Goal: Task Accomplishment & Management: Use online tool/utility

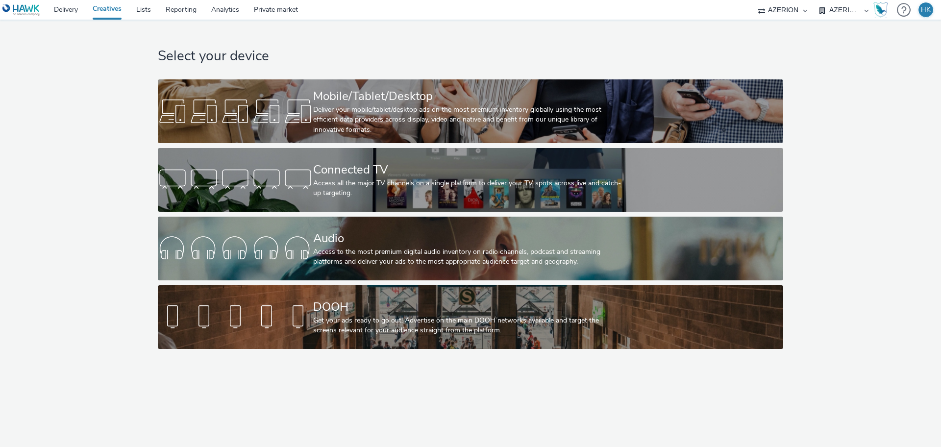
select select "79162ed7-0017-4339-93b0-3399b708648f"
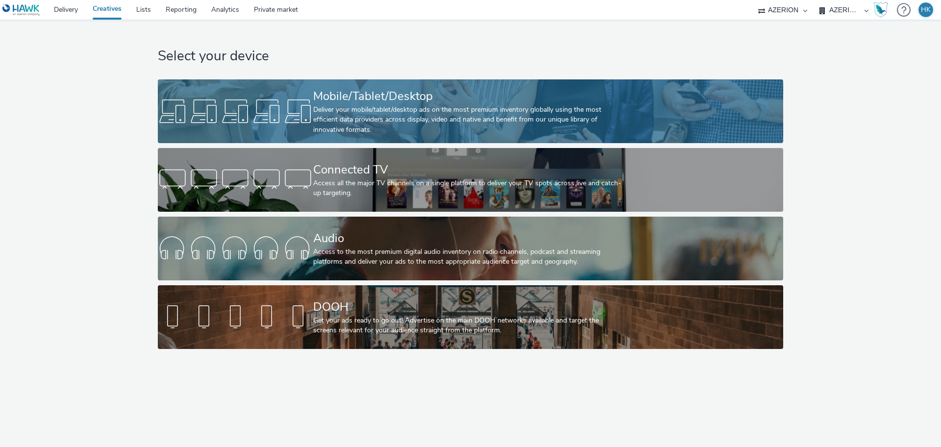
click at [398, 105] on div "Deliver your mobile/tablet/desktop ads on the most premium inventory globally u…" at bounding box center [468, 120] width 311 height 30
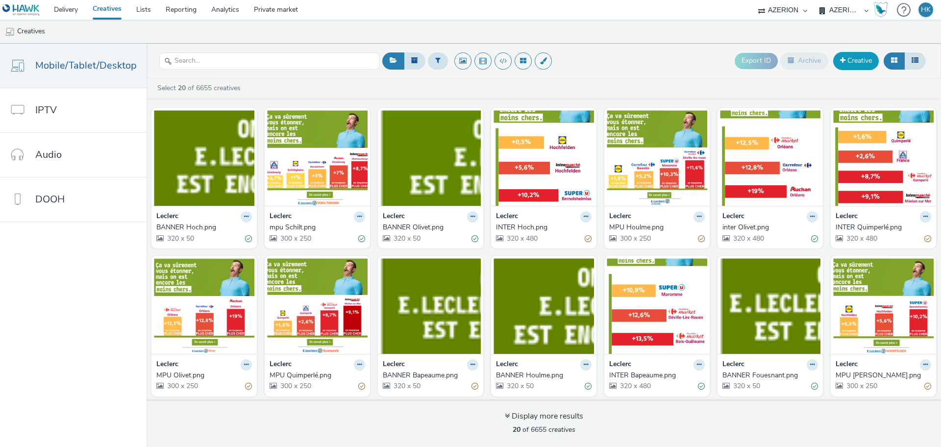
click at [854, 57] on link "Creative" at bounding box center [856, 61] width 46 height 18
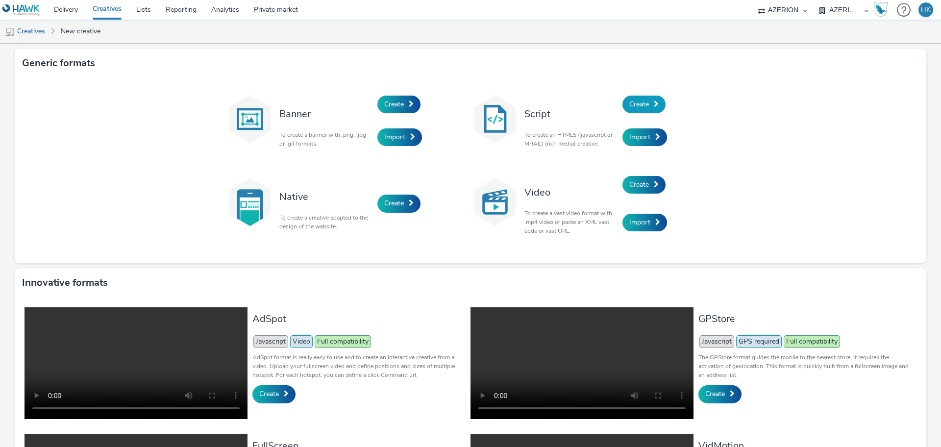
click at [640, 110] on link "Create" at bounding box center [643, 105] width 43 height 18
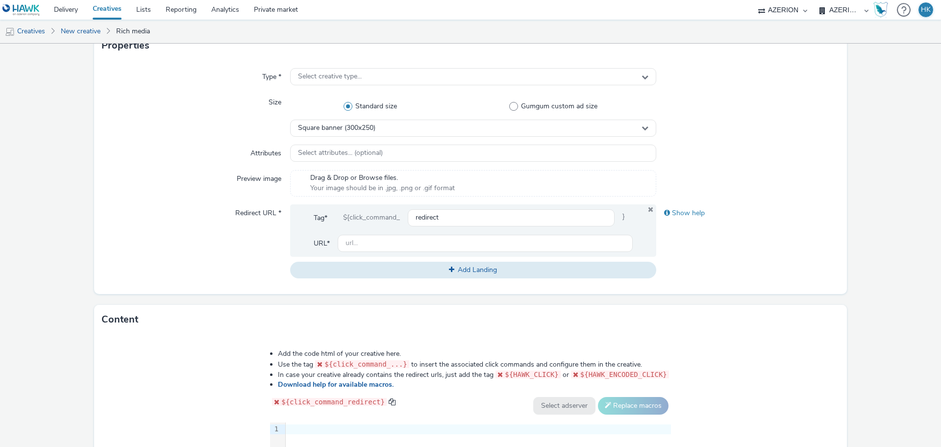
scroll to position [393, 0]
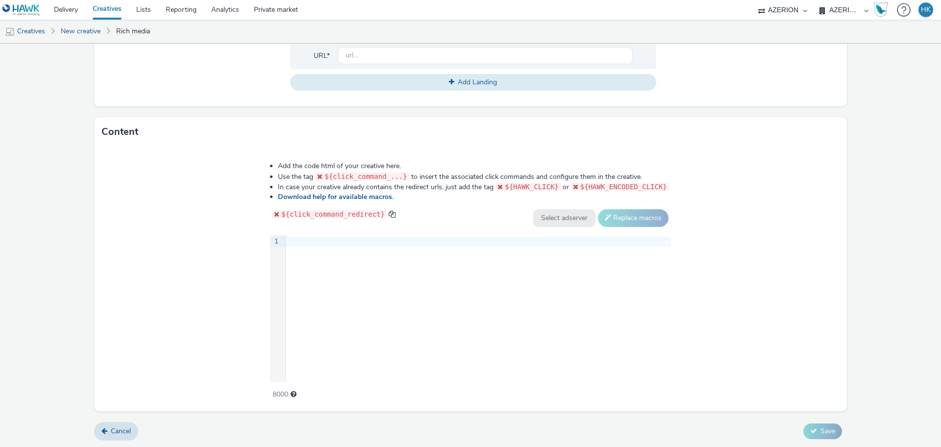
click at [311, 243] on div at bounding box center [478, 242] width 385 height 10
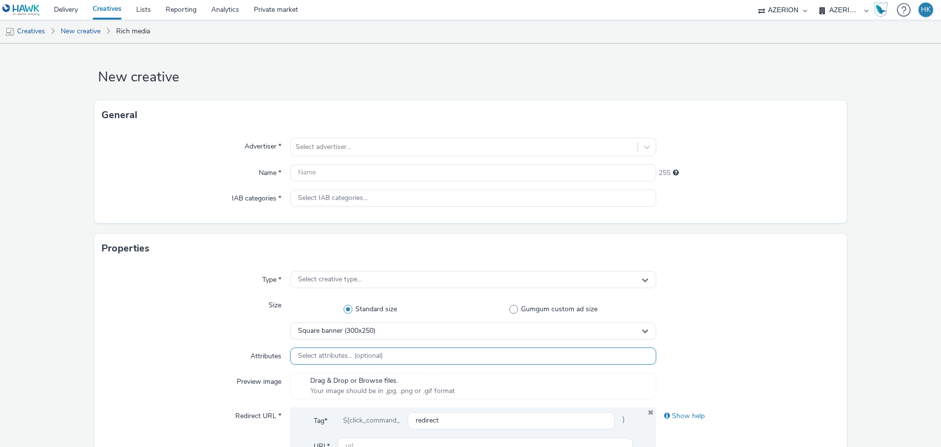
scroll to position [0, 0]
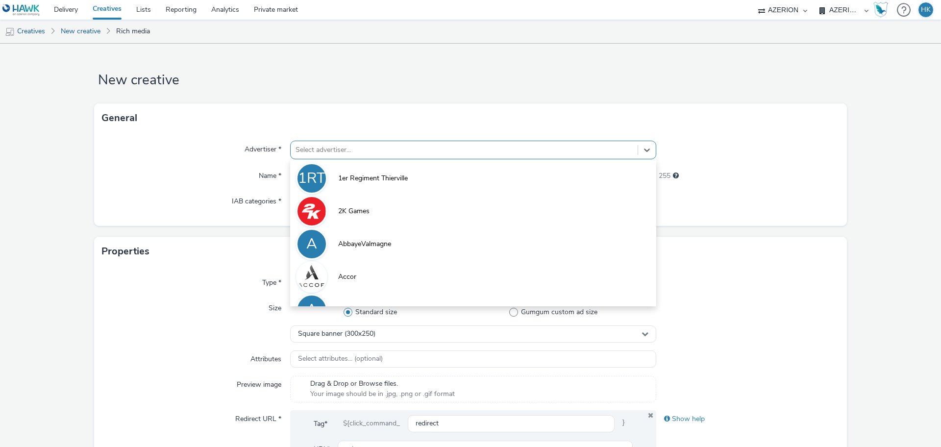
click at [353, 148] on div at bounding box center [463, 150] width 337 height 12
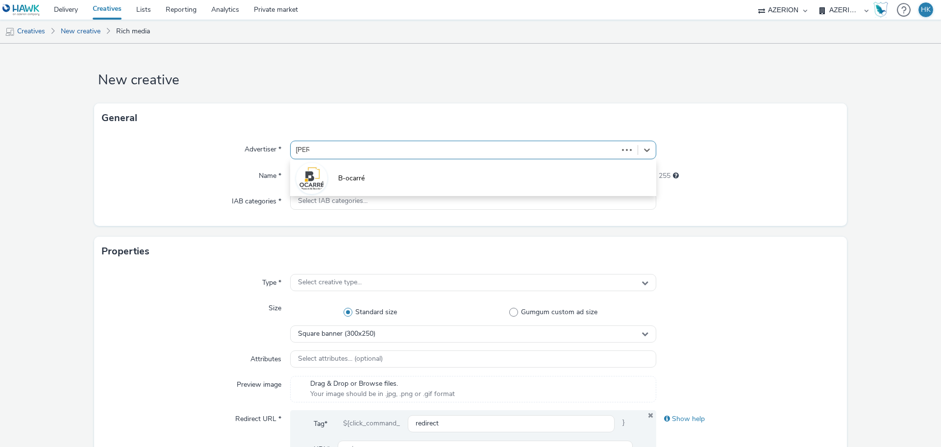
type input "carre"
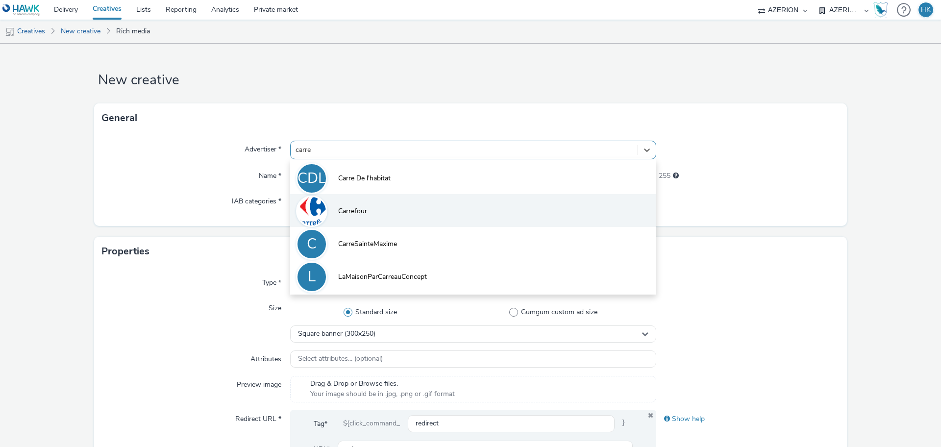
click at [355, 213] on span "Carrefour" at bounding box center [352, 211] width 29 height 10
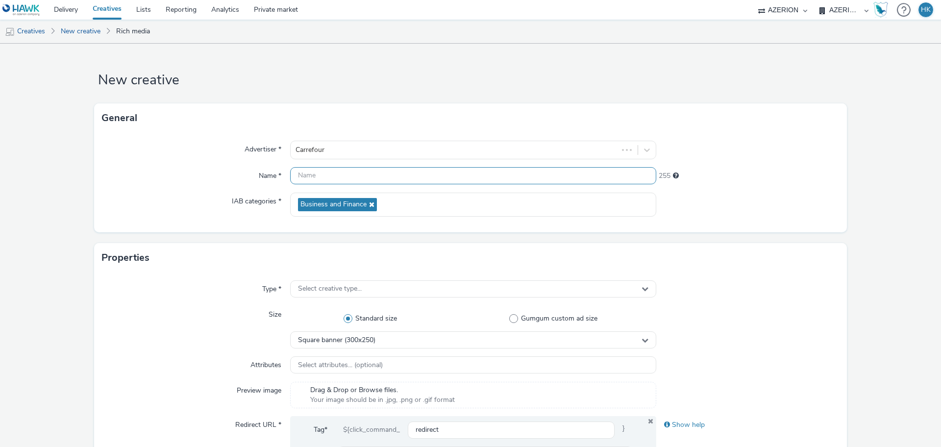
click at [336, 175] on input "text" at bounding box center [473, 175] width 366 height 17
paste input "GIRAUDY_CARREFOUR"
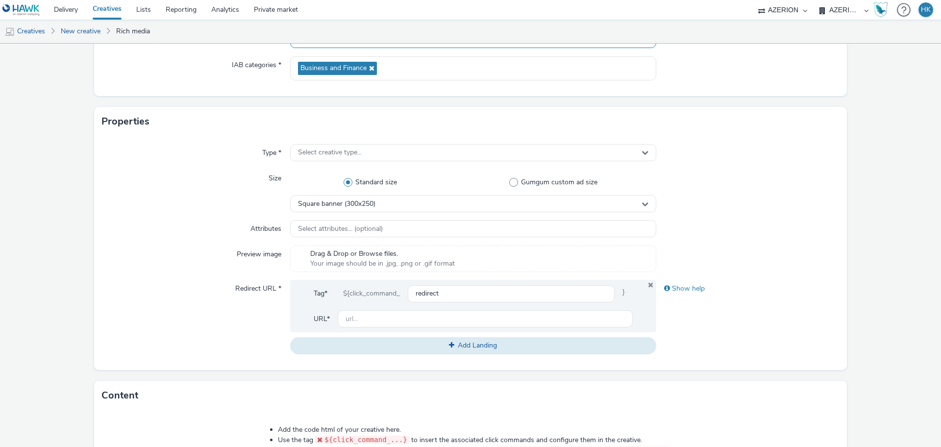
scroll to position [140, 0]
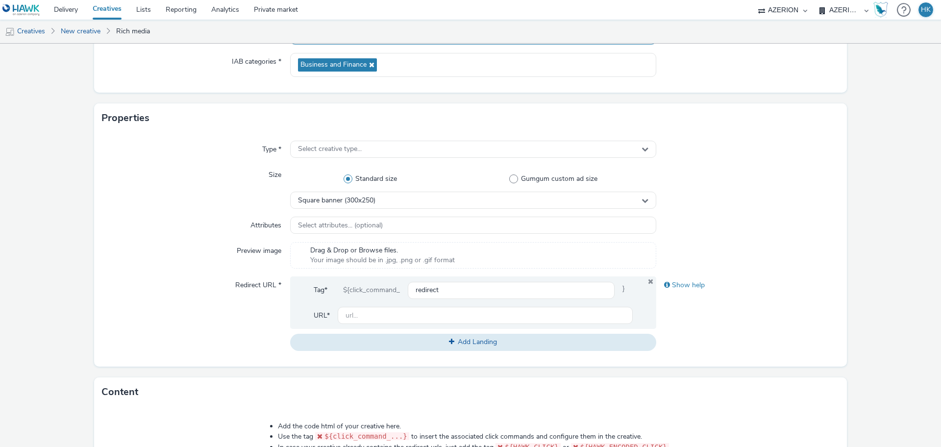
type input "GIRAUDY_CARREFOUR | Narbonne | MPU"
click at [412, 320] on input "text" at bounding box center [485, 315] width 295 height 17
paste input "[URL][DOMAIN_NAME]"
type input "[URL][DOMAIN_NAME]"
click at [796, 274] on div "Type * Select creative type... Size Standard size Gumgum custom ad size Square …" at bounding box center [470, 250] width 752 height 234
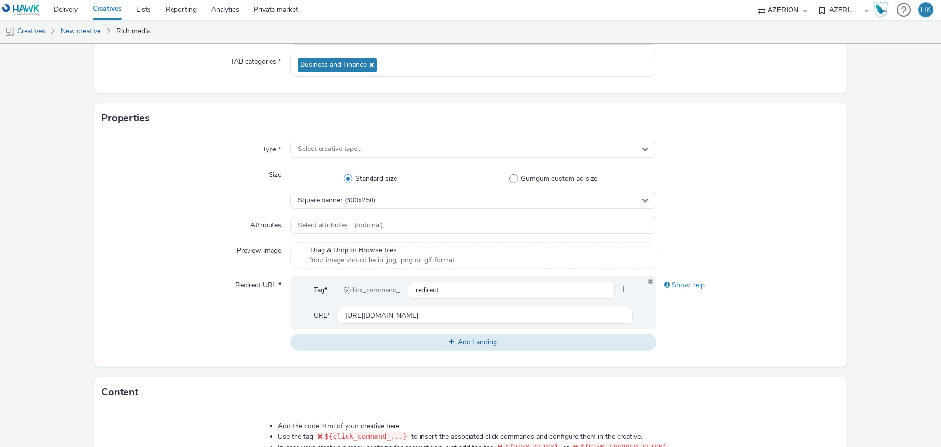
drag, startPoint x: 840, startPoint y: 248, endPoint x: 899, endPoint y: 244, distance: 59.9
click at [899, 244] on form "New creative General Advertiser * Carrefour Name * GIRAUDY_CARREFOUR | Narbonne…" at bounding box center [470, 306] width 941 height 804
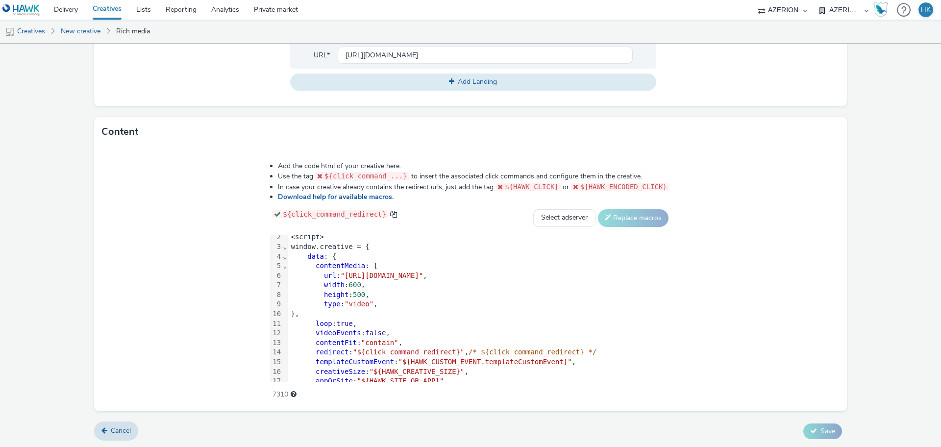
scroll to position [68, 0]
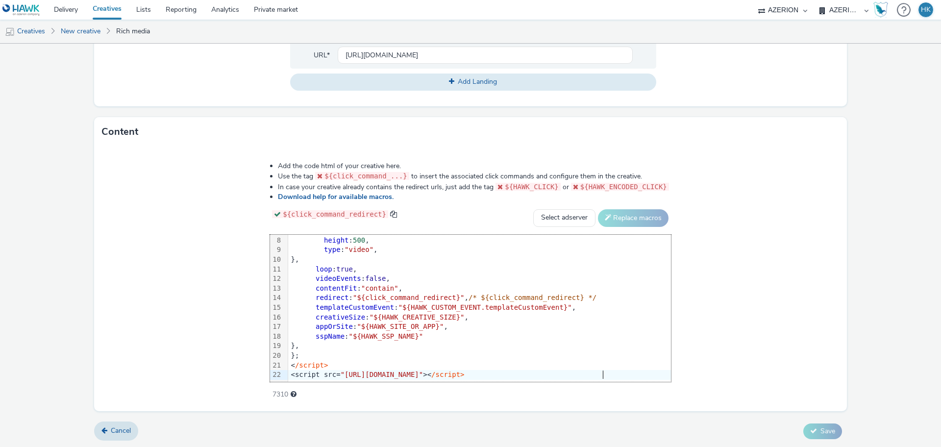
click at [464, 370] on span "/script>" at bounding box center [447, 374] width 33 height 8
click at [588, 370] on div "<script src= "[URL][DOMAIN_NAME]" >< /script>" at bounding box center [479, 375] width 383 height 10
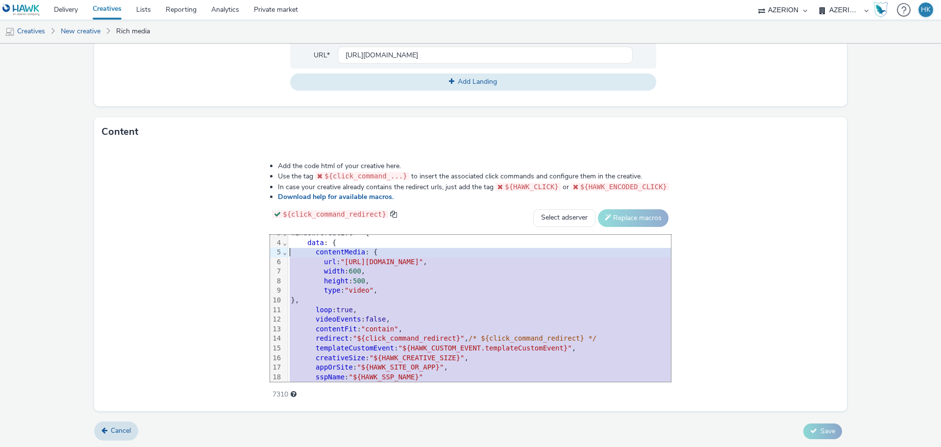
scroll to position [0, 0]
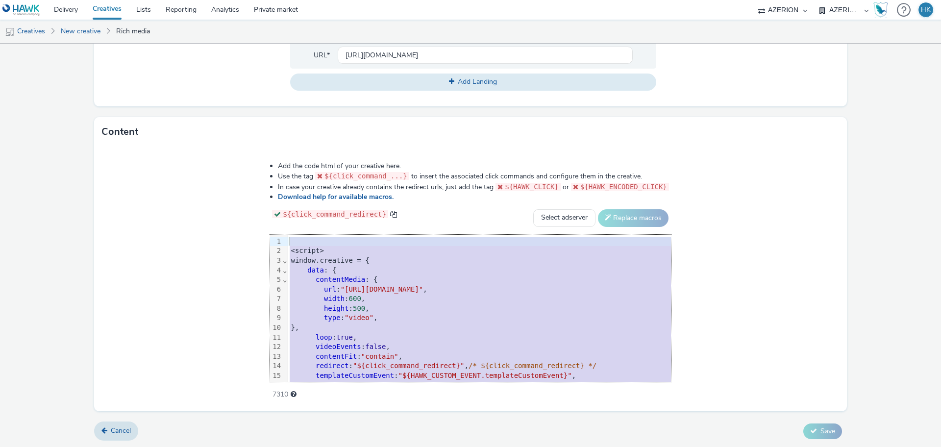
drag, startPoint x: 589, startPoint y: 371, endPoint x: 234, endPoint y: 188, distance: 399.4
click at [235, 188] on div "Add the code html of your creative here. Use the tag ${click_command_...} to in…" at bounding box center [470, 274] width 471 height 241
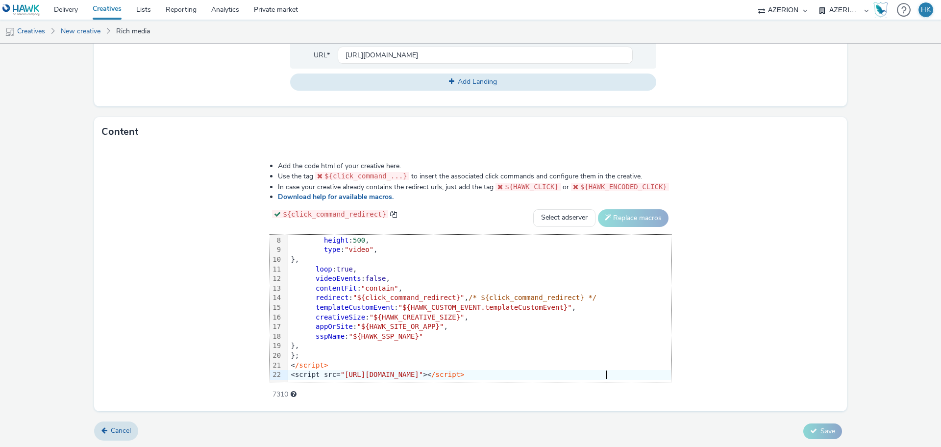
scroll to position [68, 0]
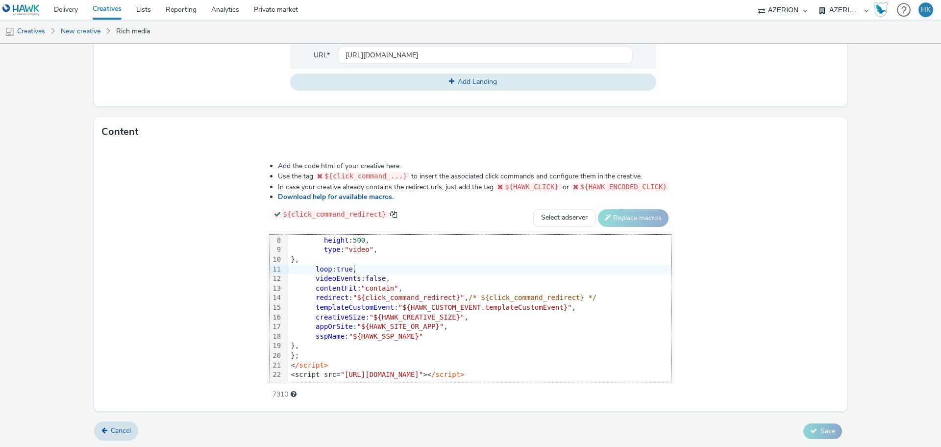
click at [752, 267] on div "Add the code html of your creative here. Use the tag ${click_command_...} to in…" at bounding box center [470, 278] width 752 height 265
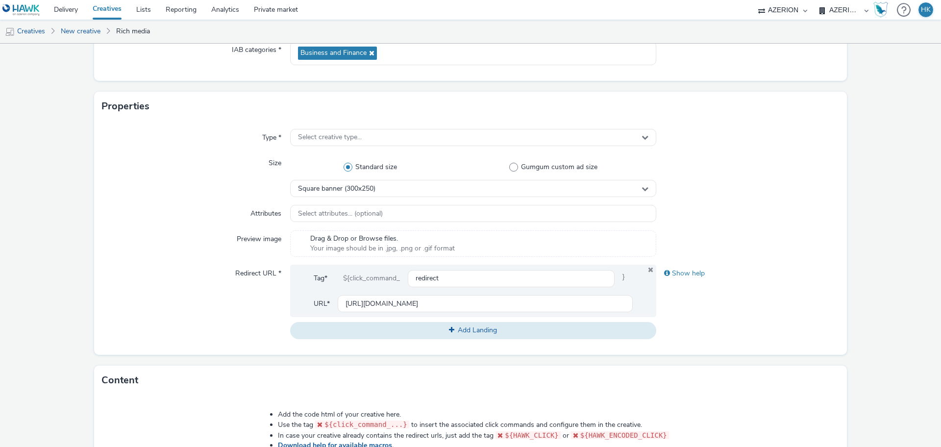
scroll to position [140, 0]
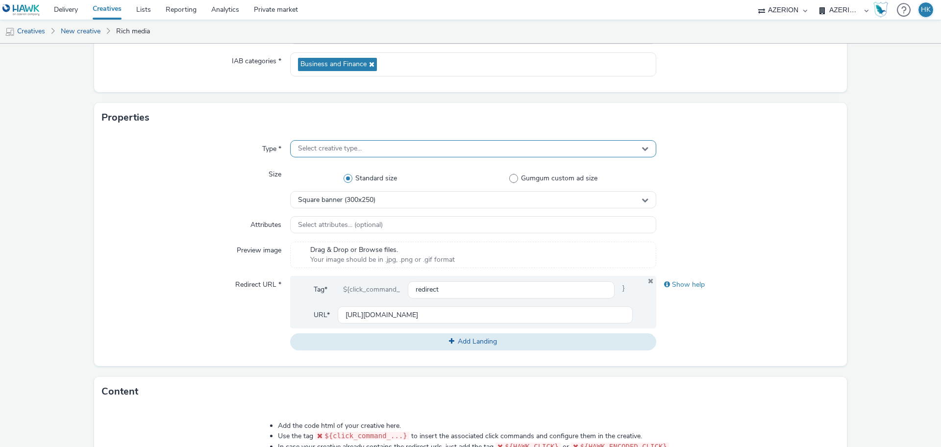
click at [459, 144] on div "Select creative type..." at bounding box center [473, 148] width 366 height 17
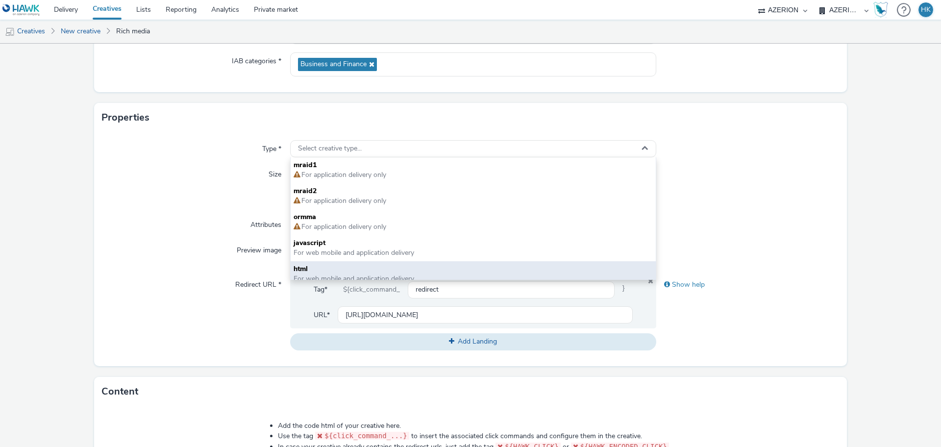
click at [414, 269] on span "html" at bounding box center [472, 269] width 359 height 10
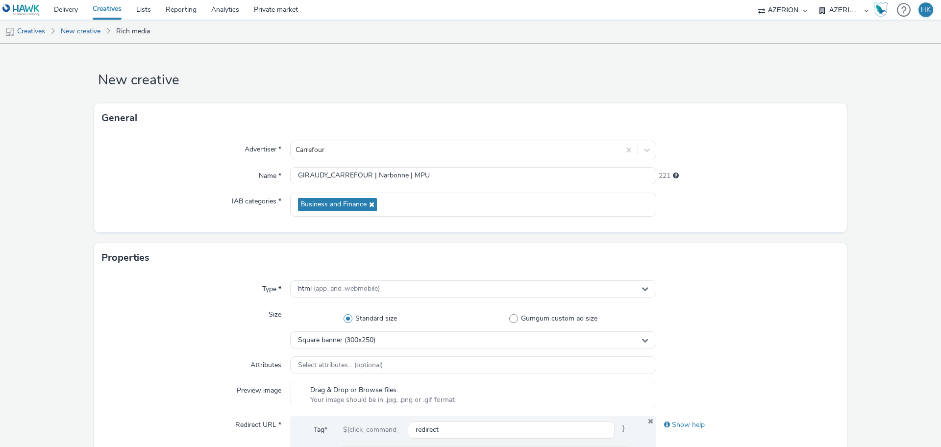
scroll to position [400, 0]
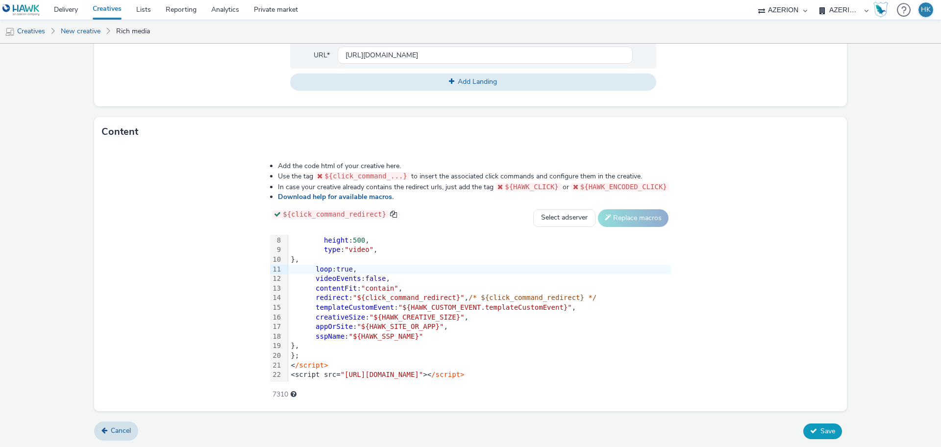
click at [820, 426] on span "Save" at bounding box center [827, 430] width 15 height 9
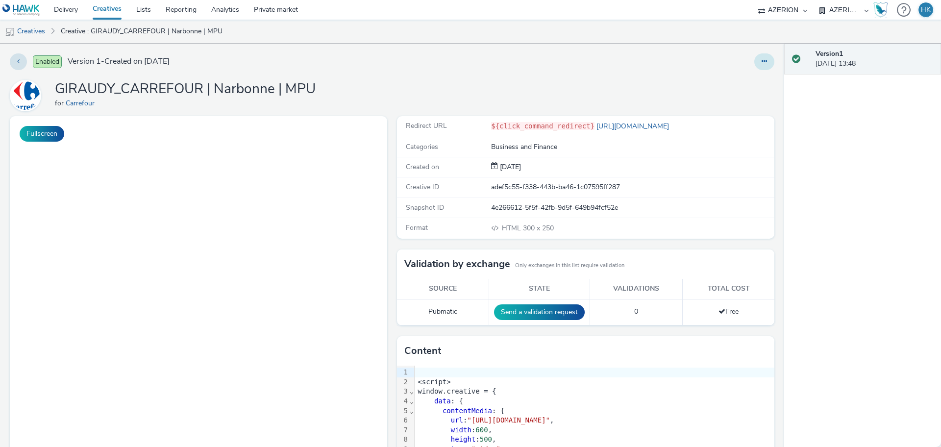
click at [761, 61] on icon at bounding box center [763, 61] width 5 height 7
click at [734, 106] on link "Duplicate" at bounding box center [737, 101] width 73 height 20
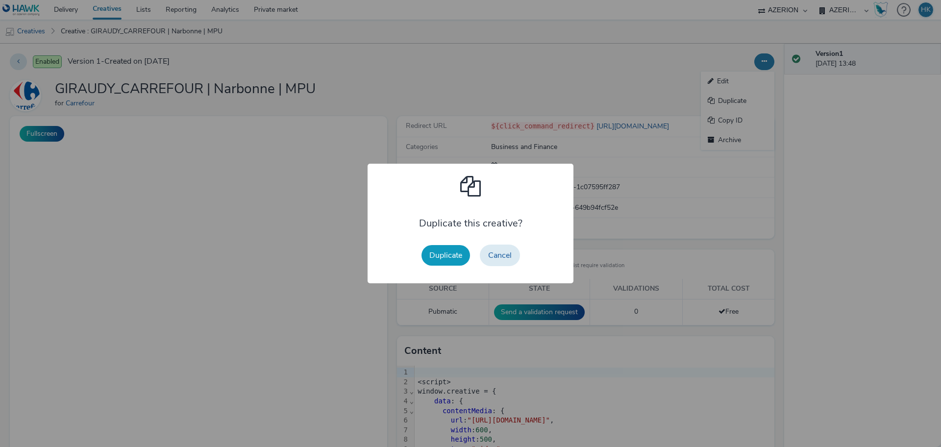
click at [443, 255] on button "Duplicate" at bounding box center [445, 255] width 48 height 21
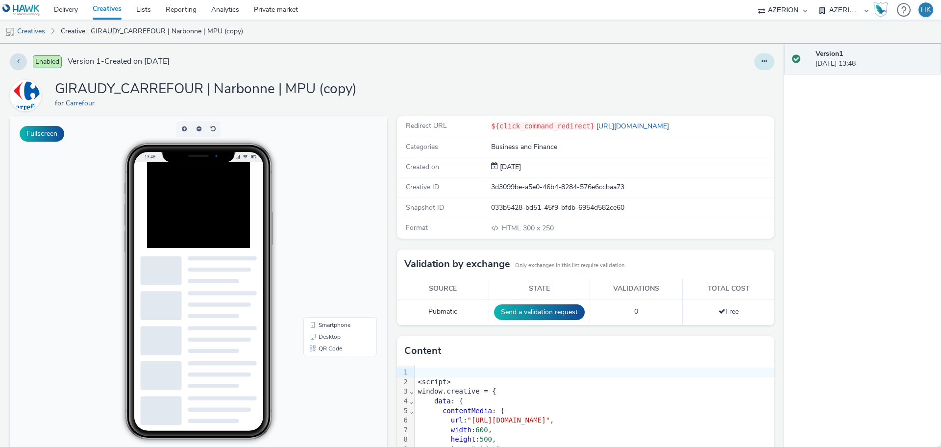
click at [761, 61] on icon at bounding box center [763, 61] width 5 height 7
click at [732, 75] on link "Edit" at bounding box center [737, 82] width 73 height 20
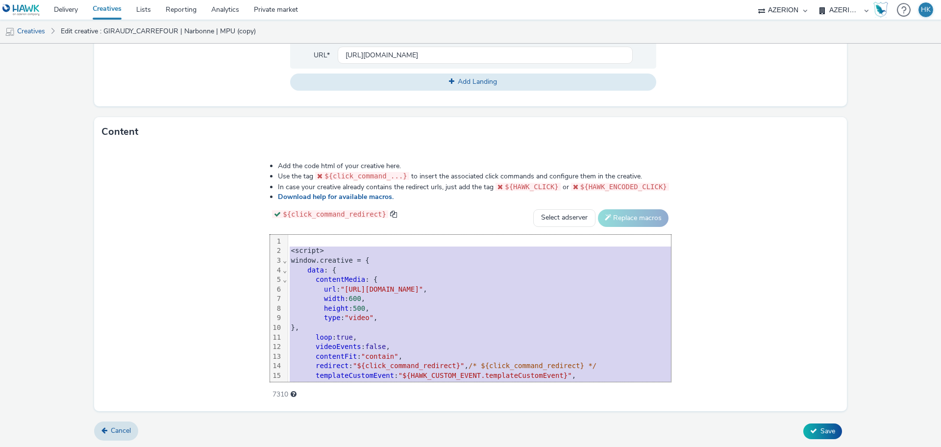
scroll to position [68, 0]
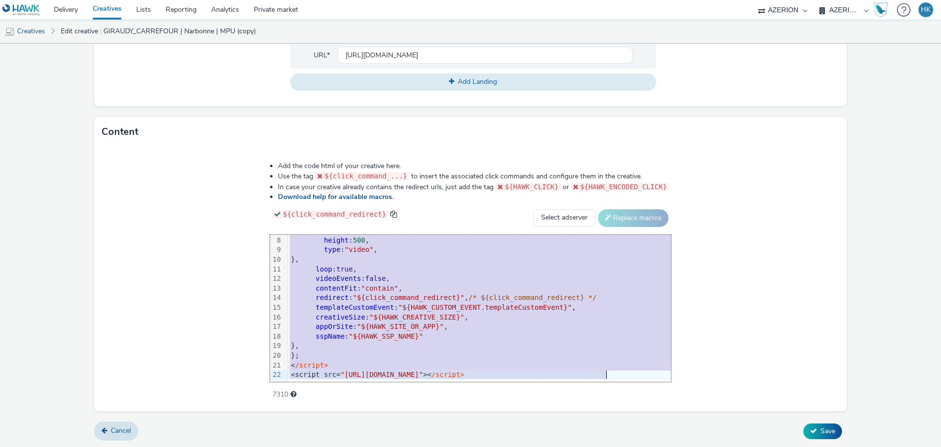
drag, startPoint x: 271, startPoint y: 249, endPoint x: 629, endPoint y: 446, distance: 408.0
click at [629, 446] on form "Edit creative General Advertiser * Carrefour Name * GIRAUDY_CARREFOUR | Narbonn…" at bounding box center [470, 46] width 941 height 804
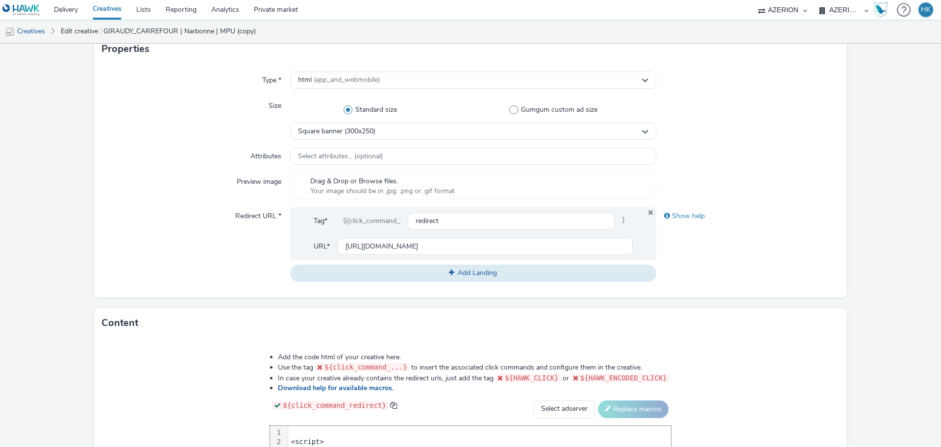
scroll to position [145, 0]
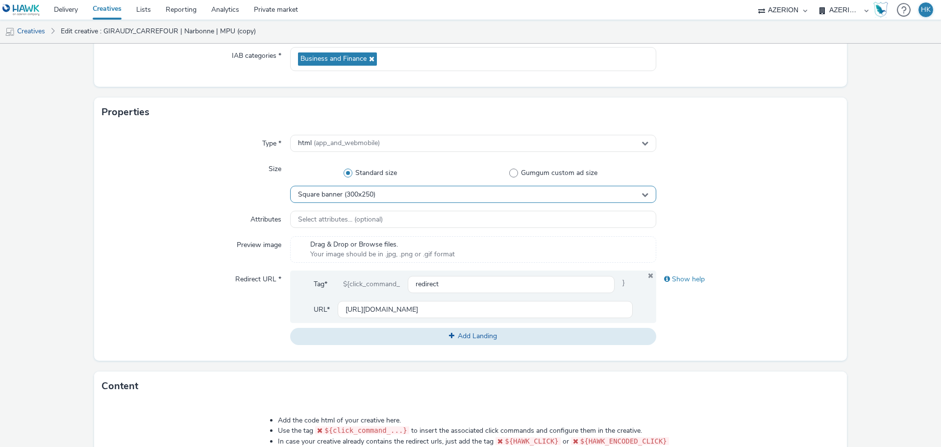
click at [441, 192] on div "Square banner (300x250)" at bounding box center [473, 194] width 366 height 17
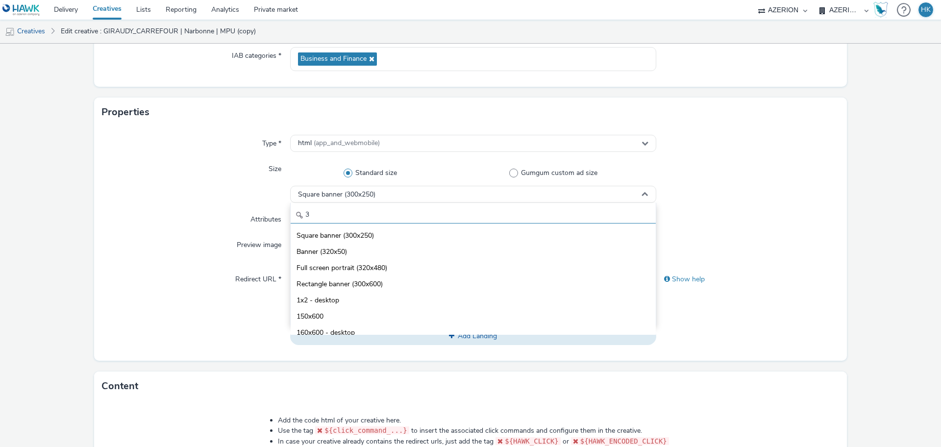
click at [434, 215] on input "3" at bounding box center [473, 214] width 365 height 17
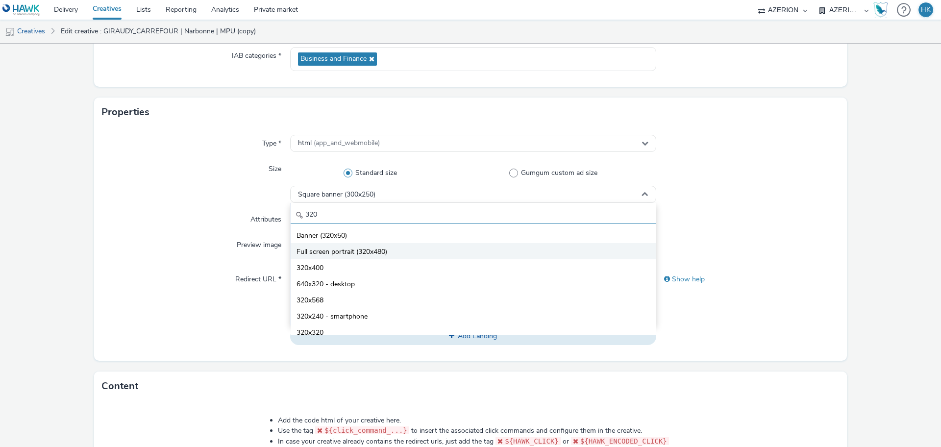
type input "320"
click at [425, 252] on li "Full screen portrait (320x480)" at bounding box center [473, 251] width 365 height 16
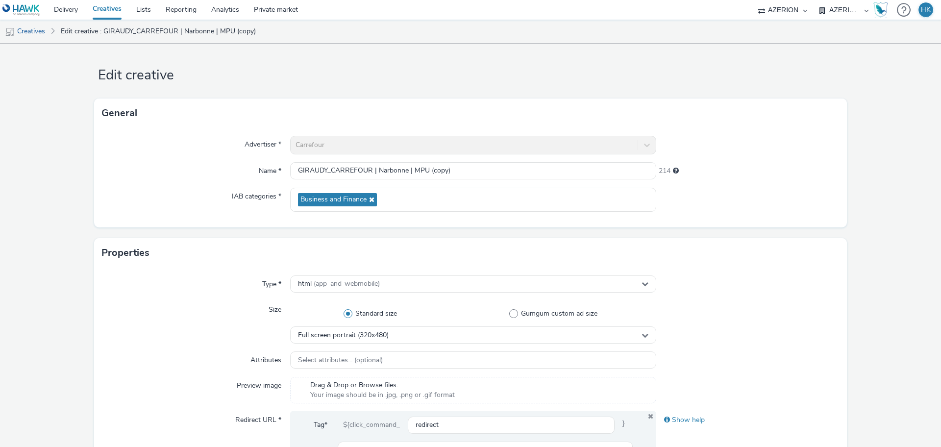
scroll to position [2, 0]
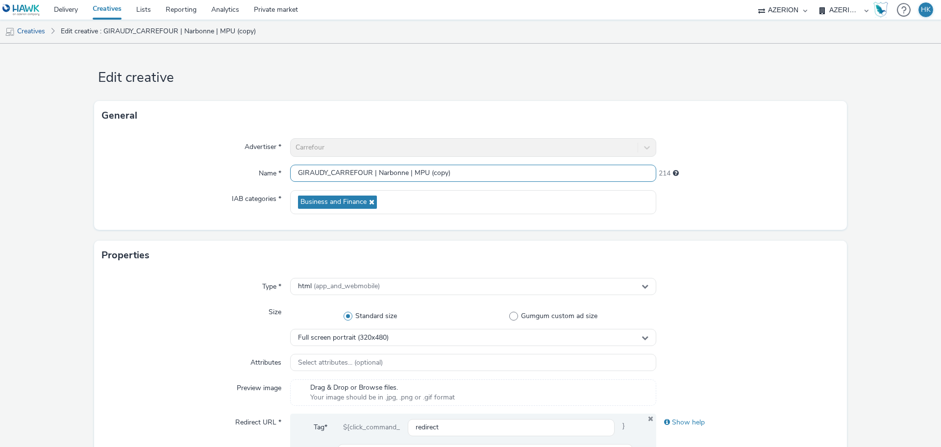
drag, startPoint x: 465, startPoint y: 170, endPoint x: 412, endPoint y: 170, distance: 52.9
click at [412, 170] on input "GIRAUDY_CARREFOUR | Narbonne | MPU (copy)" at bounding box center [473, 173] width 366 height 17
type input "GIRAUDY_CARREFOUR | Narbonne | Interstitial"
click at [872, 240] on form "Edit creative General Advertiser * Carrefour Name * GIRAUDY_CARREFOUR | Narbonn…" at bounding box center [470, 443] width 941 height 804
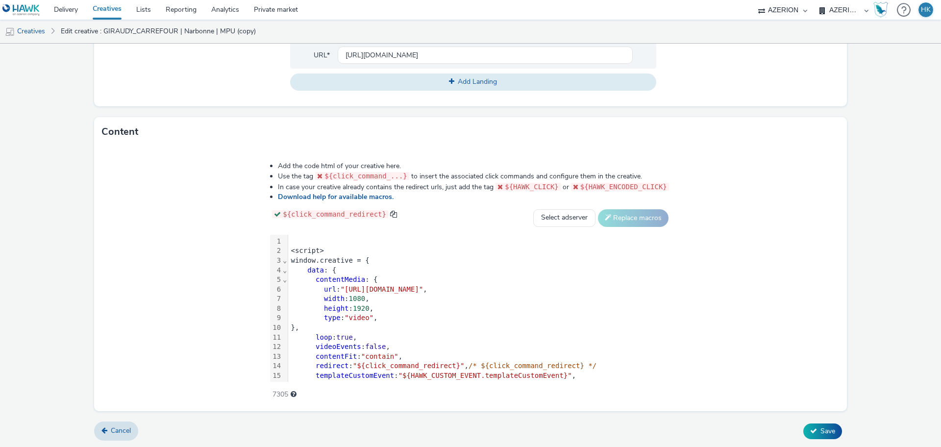
click at [819, 438] on div "Cancel Save" at bounding box center [470, 431] width 752 height 18
click at [817, 436] on button "Save" at bounding box center [822, 431] width 39 height 16
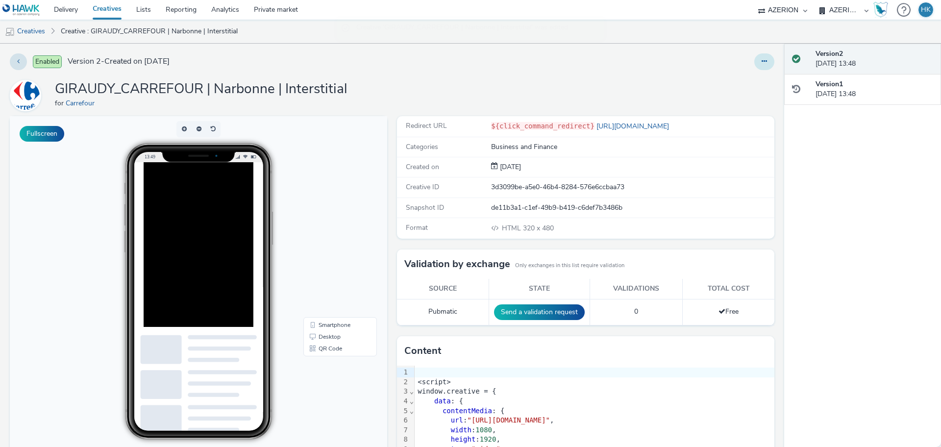
click at [761, 61] on icon at bounding box center [763, 61] width 5 height 7
click at [734, 103] on link "Duplicate" at bounding box center [737, 101] width 73 height 20
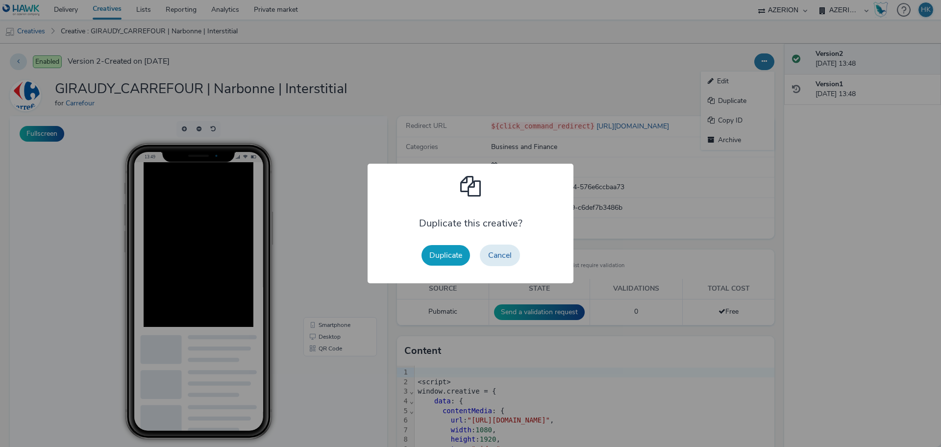
click at [435, 251] on button "Duplicate" at bounding box center [445, 255] width 48 height 21
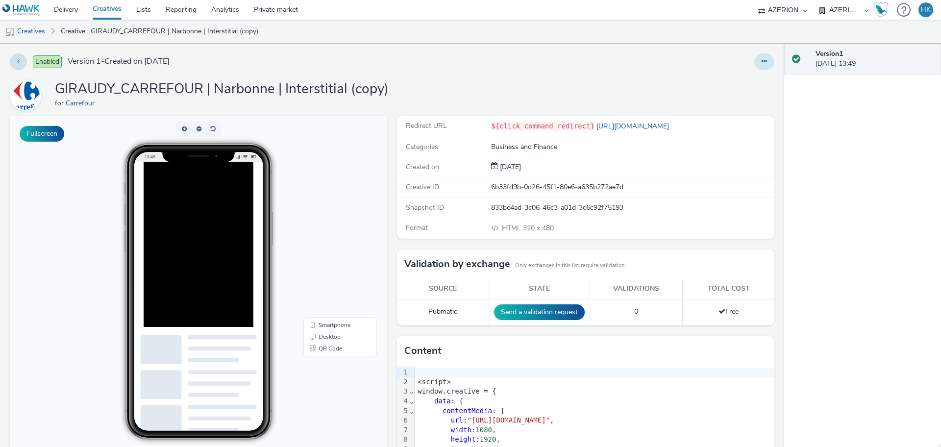
click at [757, 61] on button at bounding box center [764, 61] width 20 height 17
click at [735, 75] on link "Edit" at bounding box center [737, 82] width 73 height 20
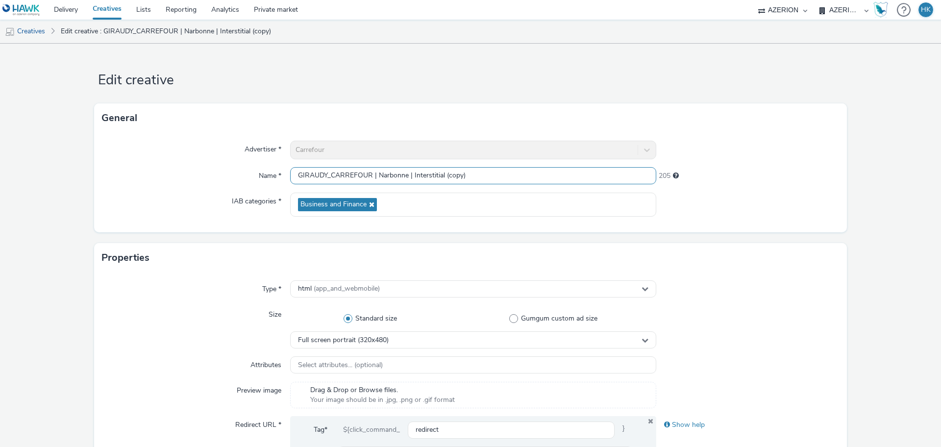
drag, startPoint x: 464, startPoint y: 179, endPoint x: 411, endPoint y: 171, distance: 54.4
click at [411, 171] on input "GIRAUDY_CARREFOUR | Narbonne | Interstitial (copy)" at bounding box center [473, 175] width 366 height 17
type input "GIRAUDY_CARREFOUR | Narbonne | Banner"
click at [394, 339] on div "Full screen portrait (320x480)" at bounding box center [473, 339] width 366 height 17
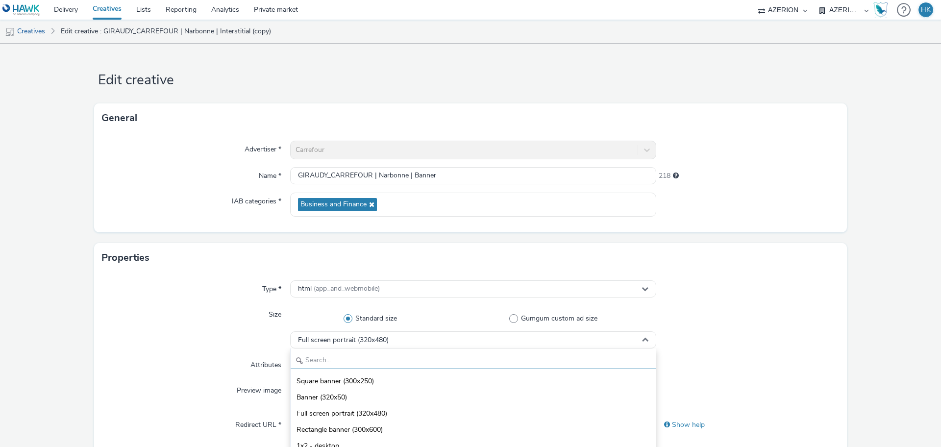
click at [354, 364] on input "text" at bounding box center [473, 360] width 365 height 17
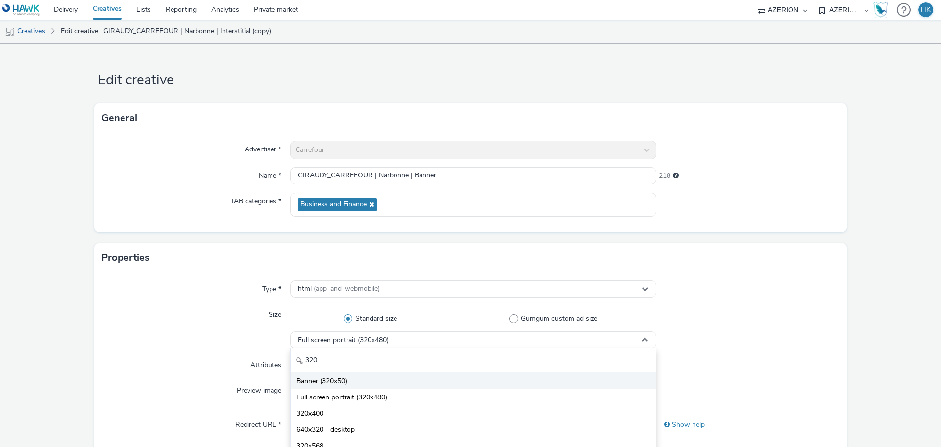
type input "320"
click at [356, 383] on li "Banner (320x50)" at bounding box center [473, 380] width 365 height 16
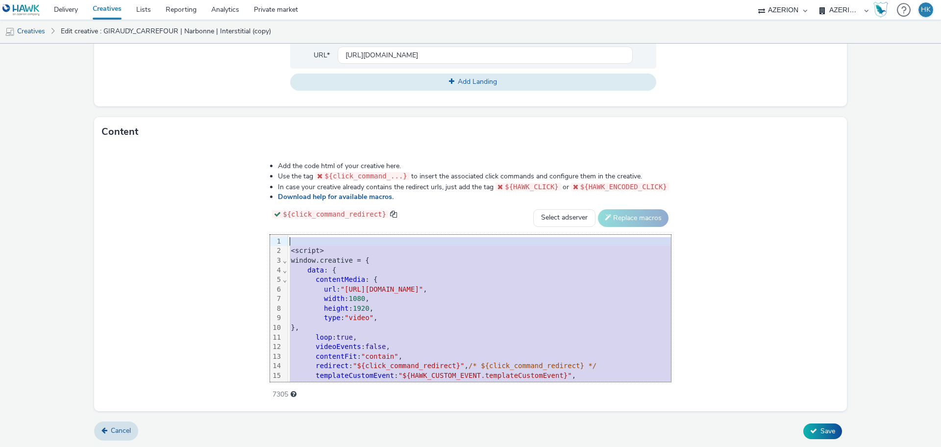
drag, startPoint x: 590, startPoint y: 365, endPoint x: 214, endPoint y: 126, distance: 445.8
click at [214, 126] on div "Content Add the code html of your creative here. Use the tag ${click_command_..…" at bounding box center [470, 264] width 752 height 294
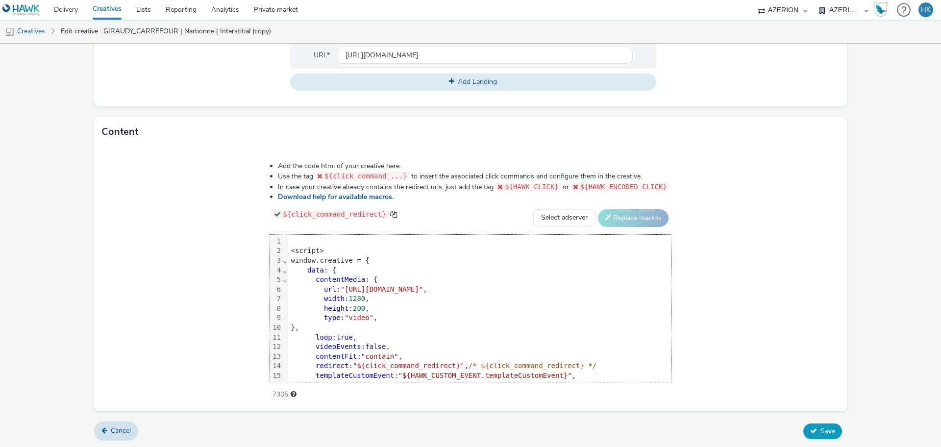
click at [811, 431] on button "Save" at bounding box center [822, 431] width 39 height 16
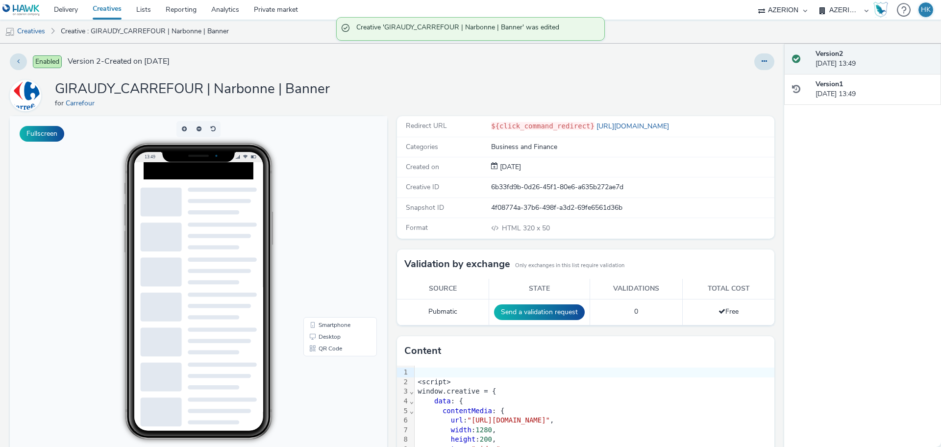
click at [109, 6] on link "Creatives" at bounding box center [107, 10] width 44 height 20
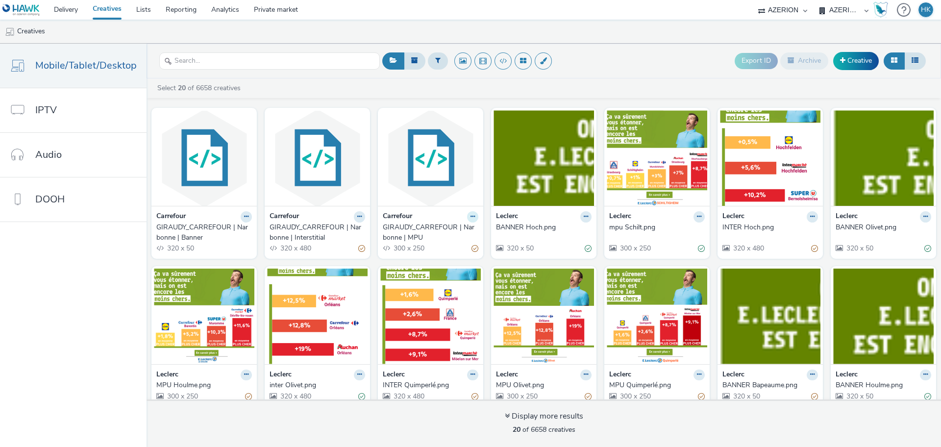
click at [470, 217] on icon at bounding box center [472, 217] width 4 height 6
click at [443, 257] on link "Duplicate" at bounding box center [441, 253] width 73 height 20
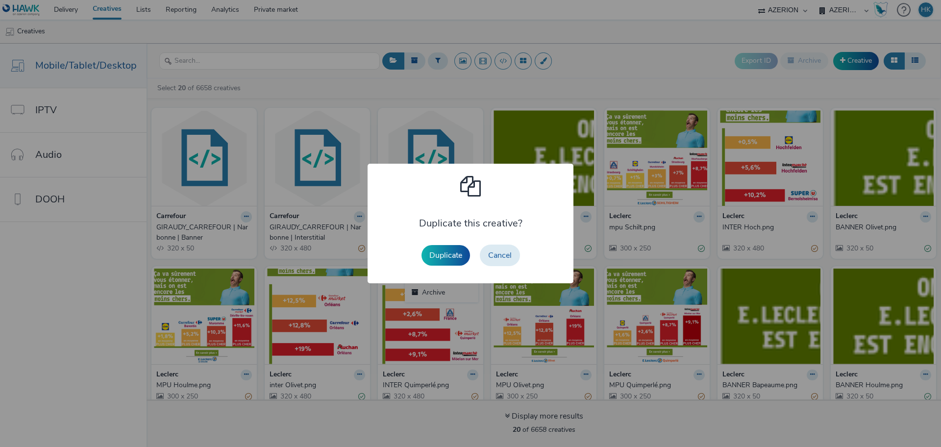
click at [443, 257] on button "Duplicate" at bounding box center [445, 255] width 48 height 21
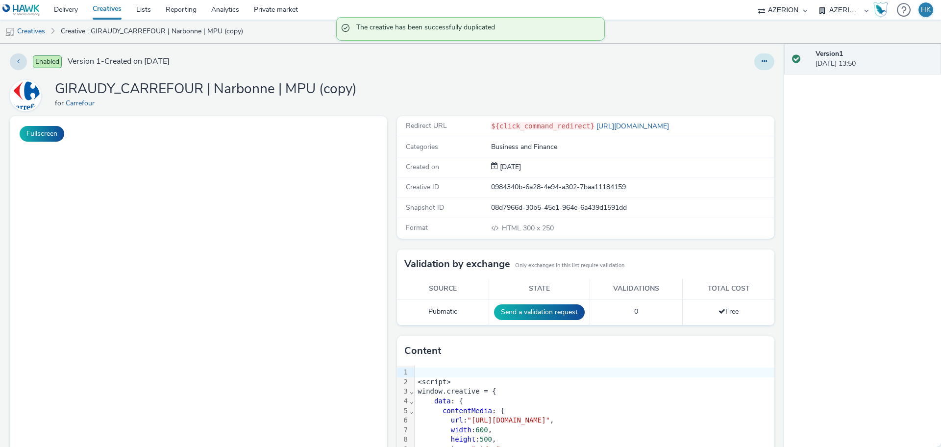
click at [754, 68] on button at bounding box center [764, 61] width 20 height 17
click at [725, 81] on link "Edit" at bounding box center [737, 82] width 73 height 20
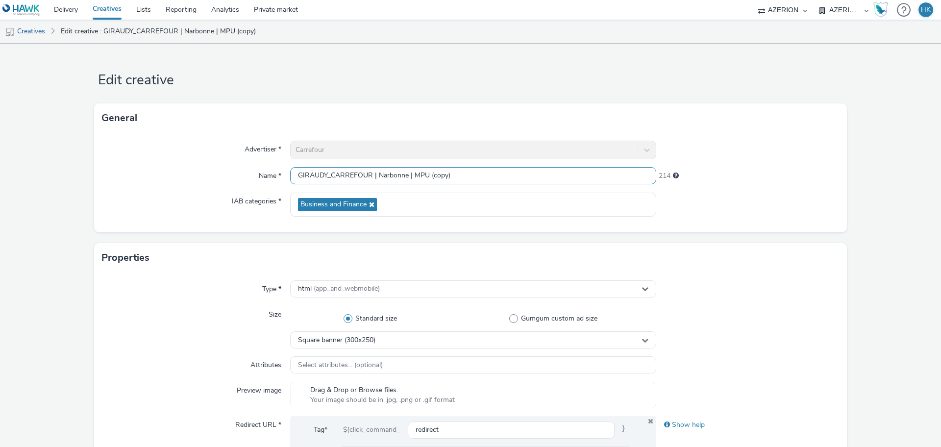
drag, startPoint x: 458, startPoint y: 170, endPoint x: 425, endPoint y: 167, distance: 33.0
click at [425, 167] on input "GIRAUDY_CARREFOUR | Narbonne | MPU (copy)" at bounding box center [473, 175] width 366 height 17
drag, startPoint x: 406, startPoint y: 172, endPoint x: 376, endPoint y: 167, distance: 30.3
click at [376, 167] on input "GIRAUDY_CARREFOUR | Narbonne | MPU" at bounding box center [473, 175] width 366 height 17
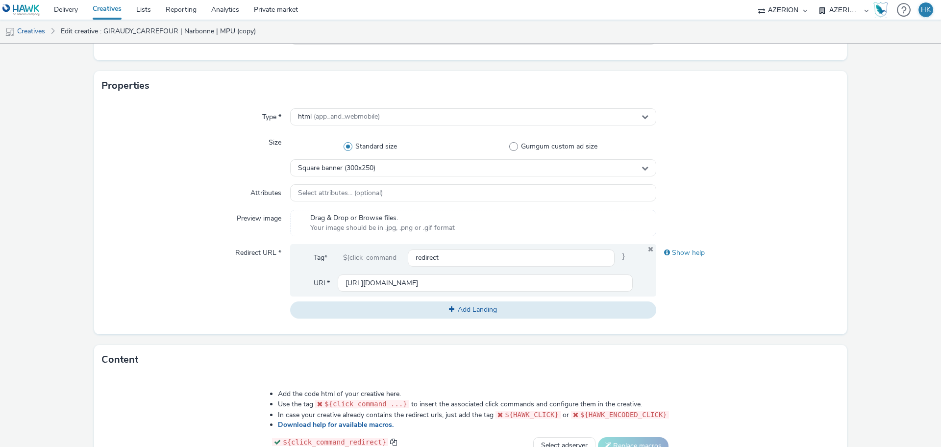
scroll to position [176, 0]
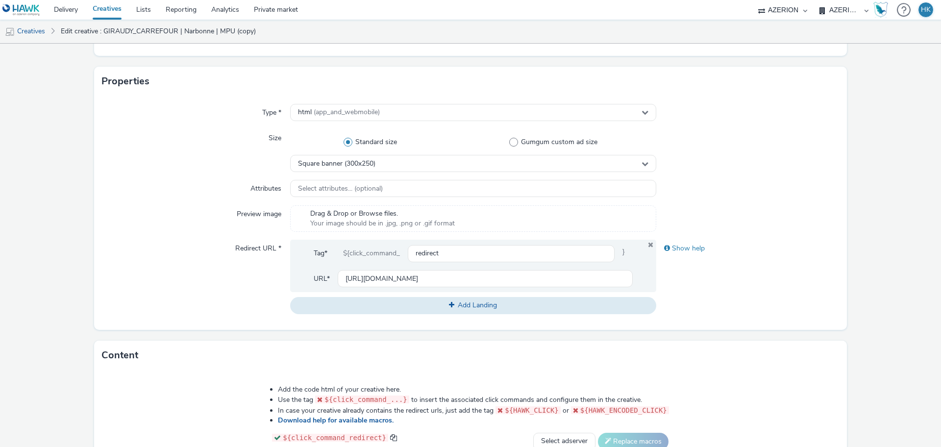
type input "GIRAUDY_CARREFOUR | [GEOGRAPHIC_DATA] | MPU"
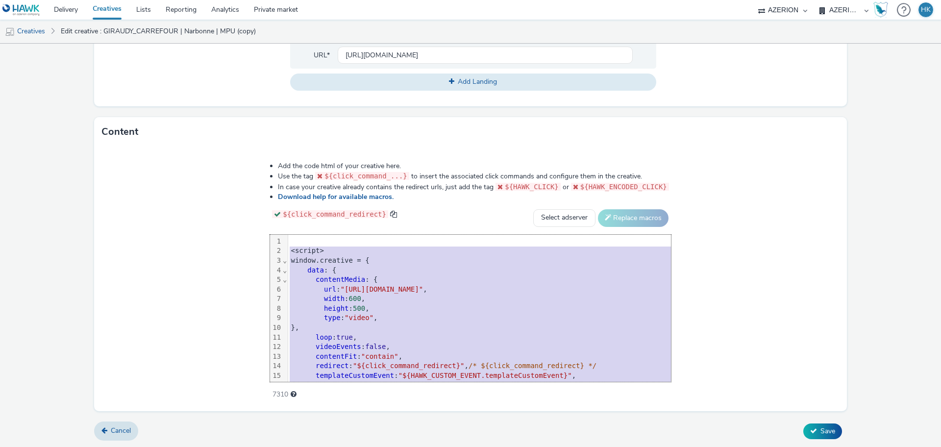
scroll to position [68, 0]
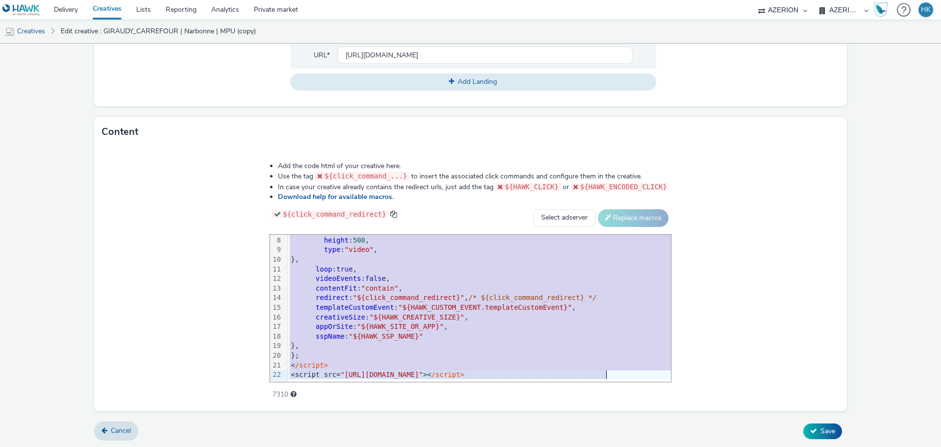
drag, startPoint x: 269, startPoint y: 249, endPoint x: 662, endPoint y: 457, distance: 444.0
click at [662, 446] on html "Delivery Creatives Lists Reporting Analytics Private market AZERION Hawk AZERIO…" at bounding box center [470, 223] width 941 height 447
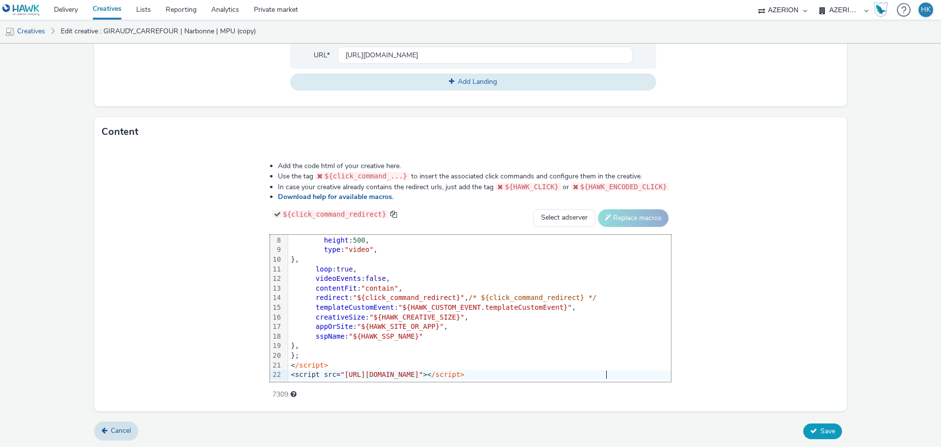
click at [820, 427] on span "Save" at bounding box center [827, 430] width 15 height 9
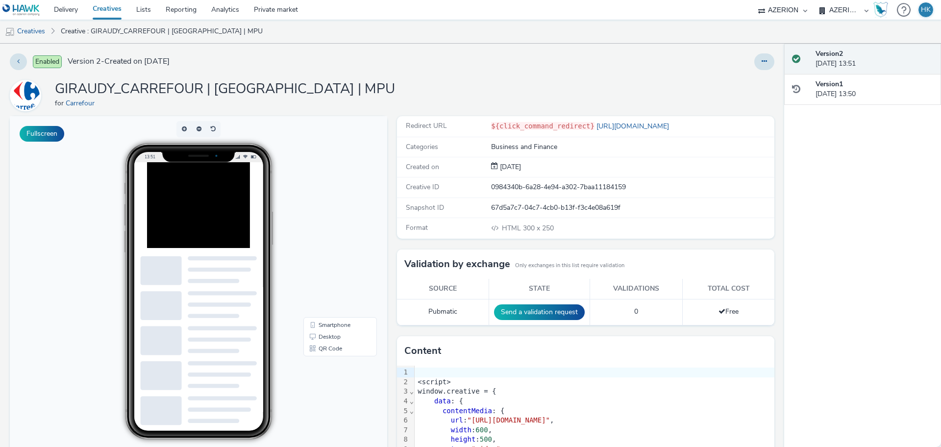
click at [117, 13] on link "Creatives" at bounding box center [107, 10] width 44 height 20
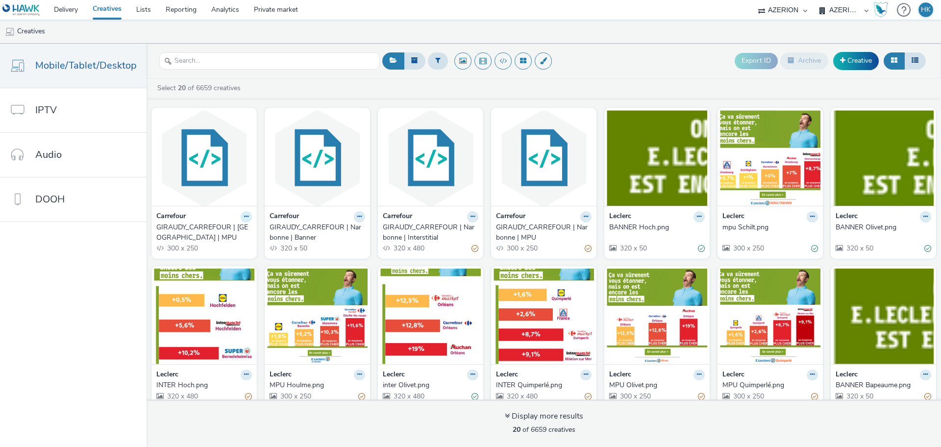
click at [244, 214] on icon at bounding box center [246, 217] width 4 height 6
click at [230, 250] on link "Duplicate" at bounding box center [214, 253] width 73 height 20
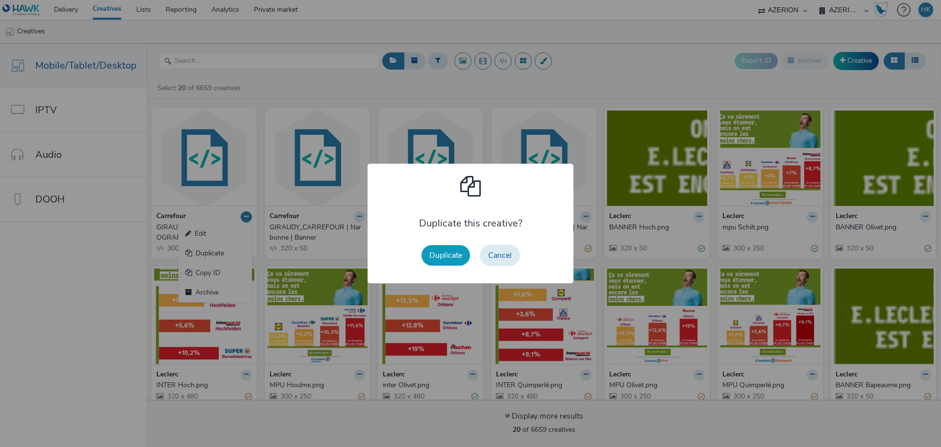
click at [461, 257] on button "Duplicate" at bounding box center [445, 255] width 48 height 21
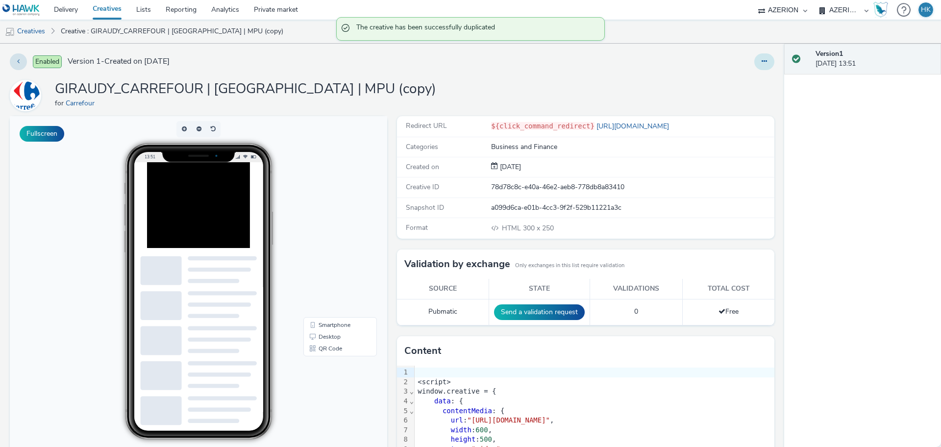
click at [754, 65] on button at bounding box center [764, 61] width 20 height 17
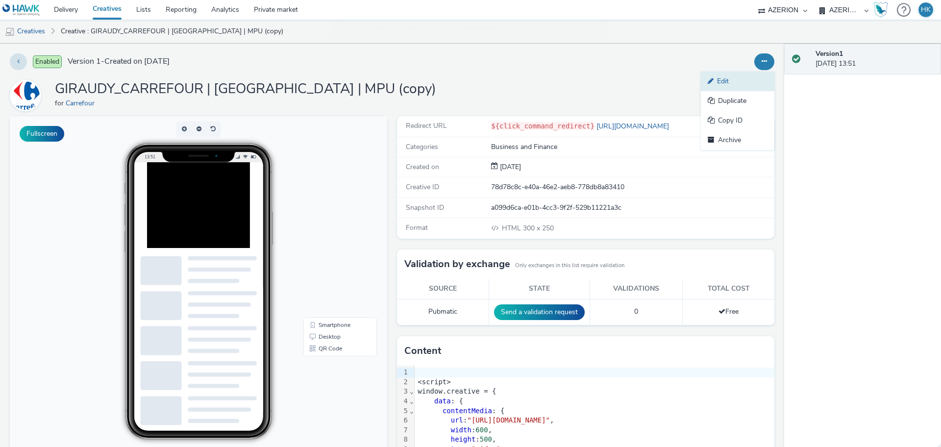
click at [736, 74] on link "Edit" at bounding box center [737, 82] width 73 height 20
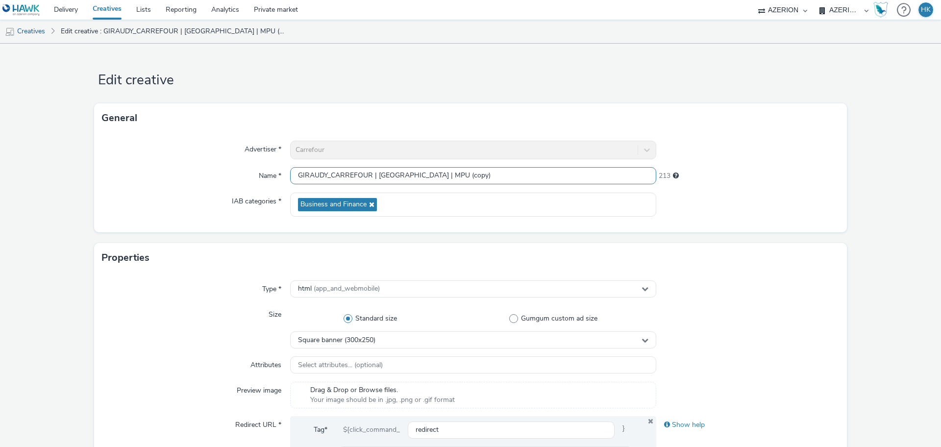
drag, startPoint x: 455, startPoint y: 173, endPoint x: 413, endPoint y: 168, distance: 42.0
click at [413, 168] on input "GIRAUDY_CARREFOUR | [GEOGRAPHIC_DATA] | MPU (copy)" at bounding box center [473, 175] width 366 height 17
type input "GIRAUDY_CARREFOUR | [GEOGRAPHIC_DATA] | Interstitial"
click at [782, 289] on div at bounding box center [747, 289] width 183 height 18
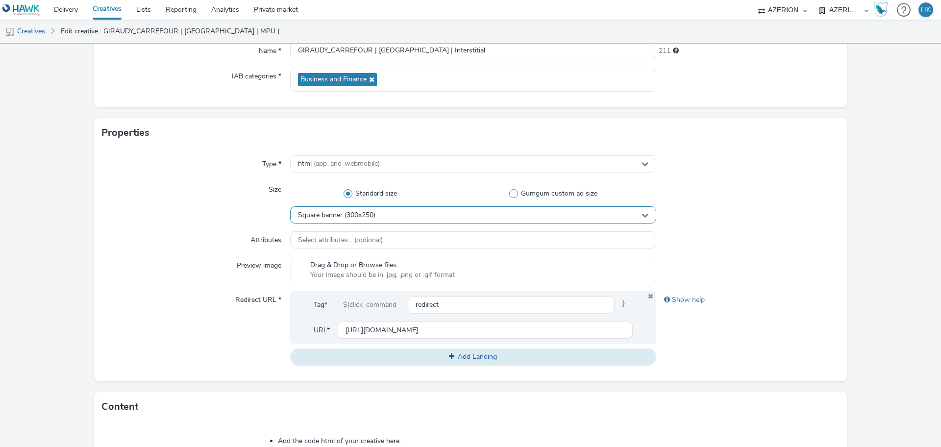
click at [548, 222] on div "Square banner (300x250)" at bounding box center [473, 214] width 366 height 17
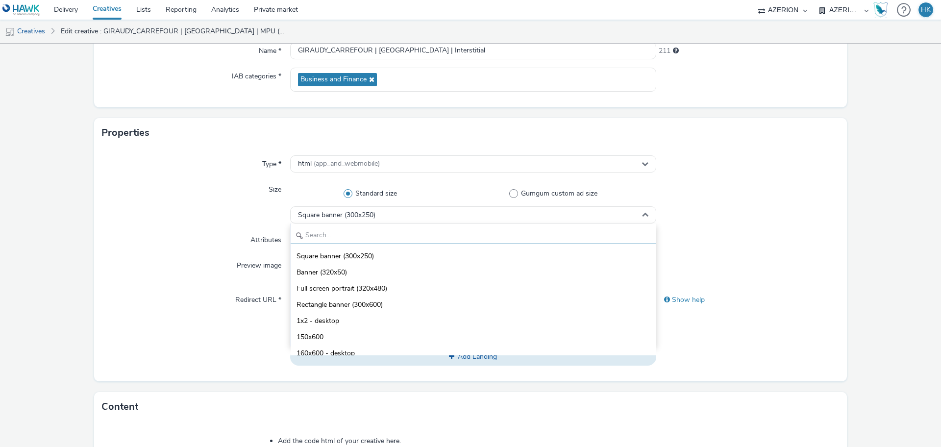
click at [430, 232] on input "text" at bounding box center [473, 235] width 365 height 17
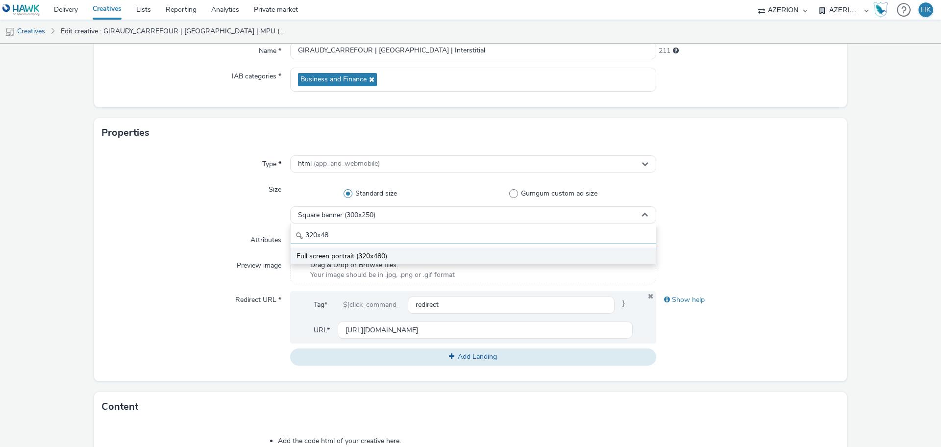
type input "320x48"
click at [430, 258] on li "Full screen portrait (320x480)" at bounding box center [473, 255] width 365 height 16
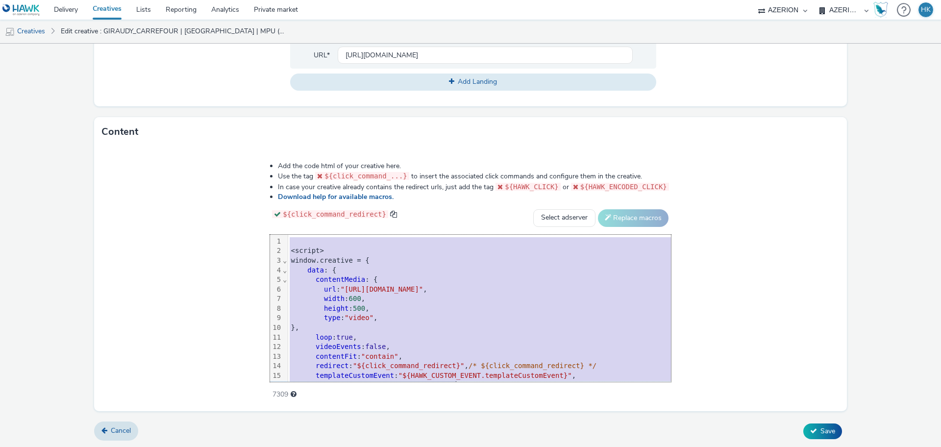
scroll to position [68, 0]
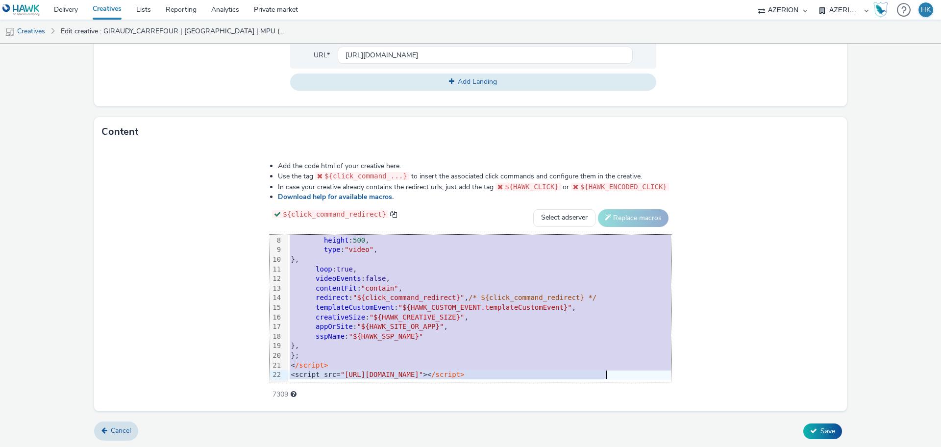
drag, startPoint x: 274, startPoint y: 242, endPoint x: 719, endPoint y: 452, distance: 491.1
click at [719, 446] on html "Delivery Creatives Lists Reporting Analytics Private market AZERION Hawk AZERIO…" at bounding box center [470, 223] width 941 height 447
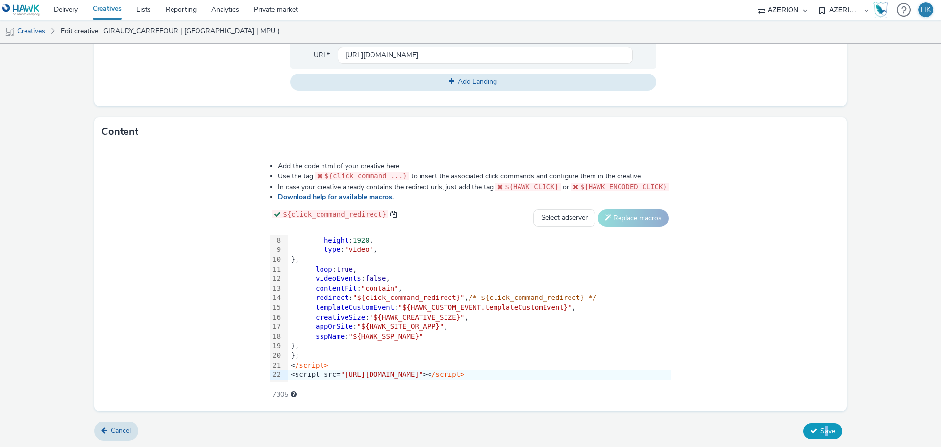
click at [816, 425] on form "Edit creative General Advertiser * Carrefour Name * GIRAUDY_CARREFOUR | [GEOGRA…" at bounding box center [470, 46] width 941 height 804
click at [820, 426] on span "Save" at bounding box center [827, 430] width 15 height 9
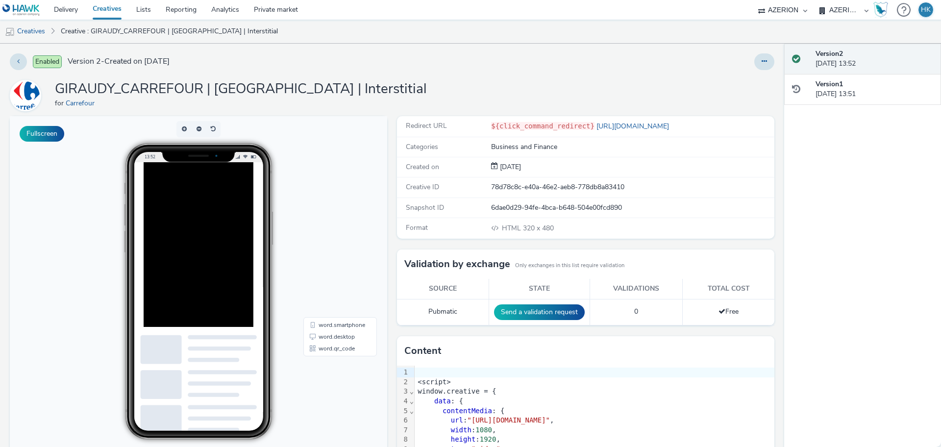
click at [114, 4] on link "Creatives" at bounding box center [107, 10] width 44 height 20
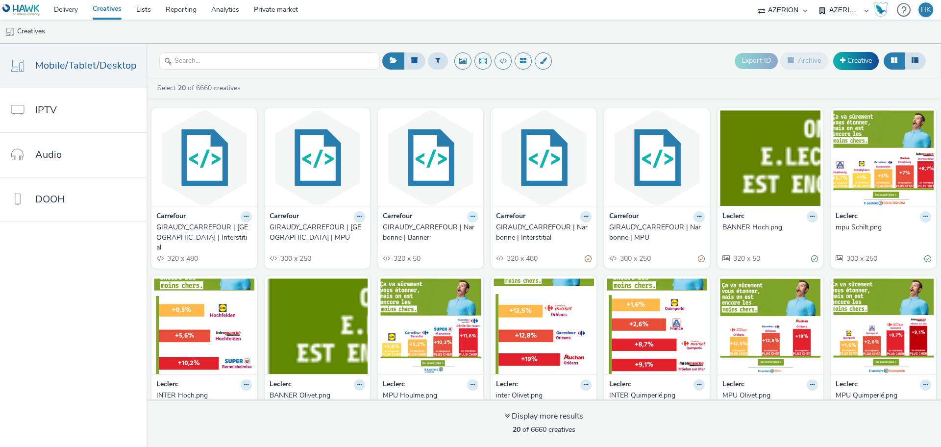
click at [467, 217] on button at bounding box center [472, 216] width 11 height 11
click at [449, 255] on link "Duplicate" at bounding box center [441, 253] width 73 height 20
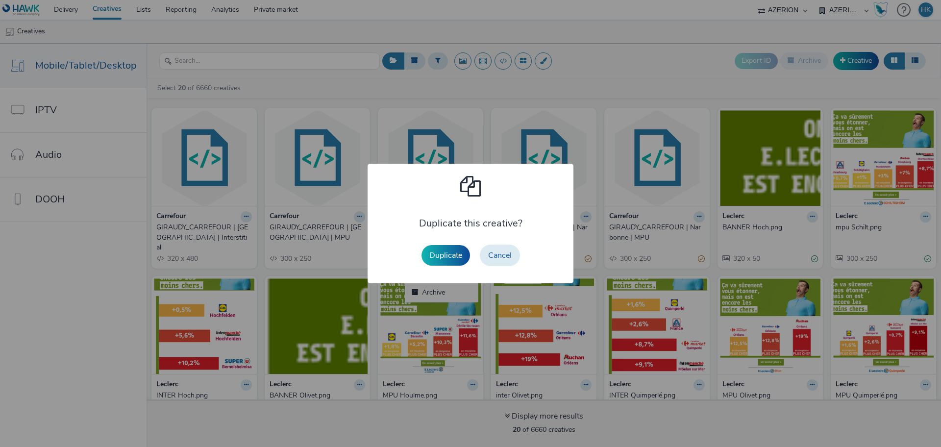
click at [449, 255] on button "Duplicate" at bounding box center [445, 255] width 48 height 21
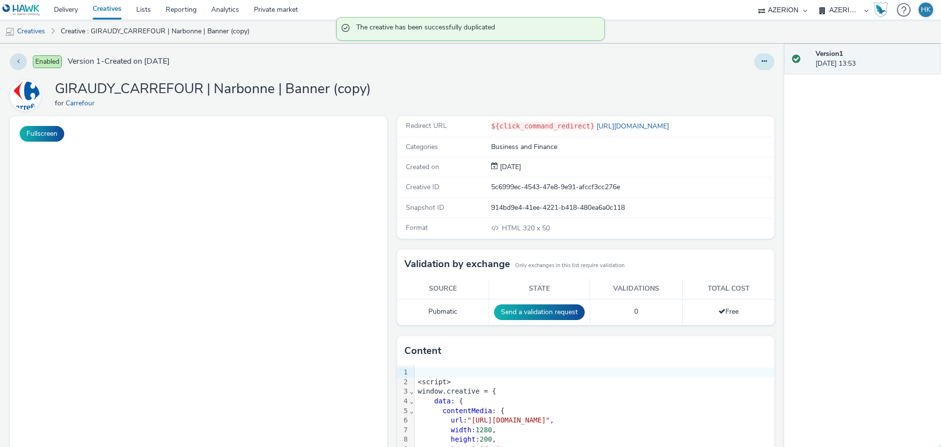
click at [761, 60] on icon at bounding box center [763, 61] width 5 height 7
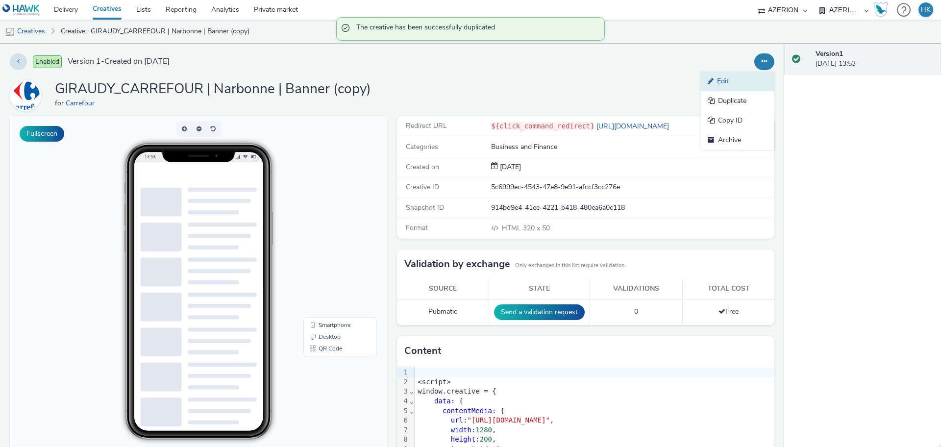
click at [719, 79] on link "Edit" at bounding box center [737, 82] width 73 height 20
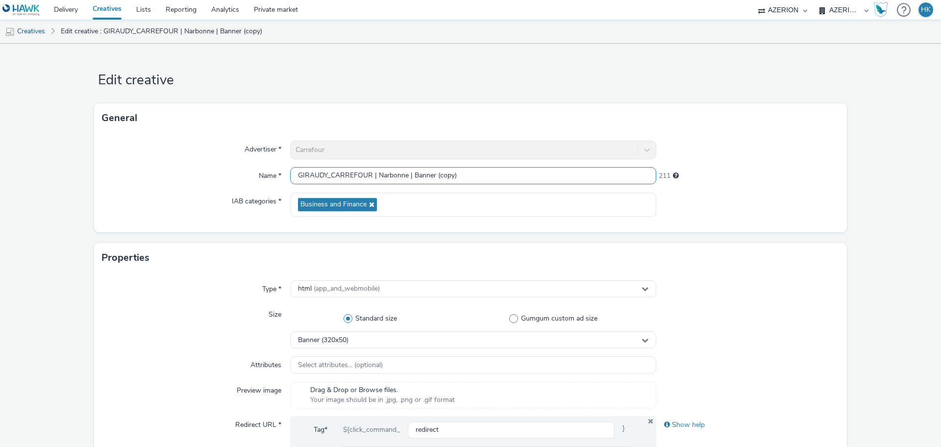
drag, startPoint x: 405, startPoint y: 175, endPoint x: 376, endPoint y: 171, distance: 29.7
click at [376, 171] on input "GIRAUDY_CARREFOUR | Narbonne | Banner (copy)" at bounding box center [473, 175] width 366 height 17
click at [467, 176] on input "GIRAUDY_CARREFOUR | [GEOGRAPHIC_DATA] | Banner (copy)" at bounding box center [473, 175] width 366 height 17
type input "GIRAUDY_CARREFOUR | [GEOGRAPHIC_DATA] | Banner"
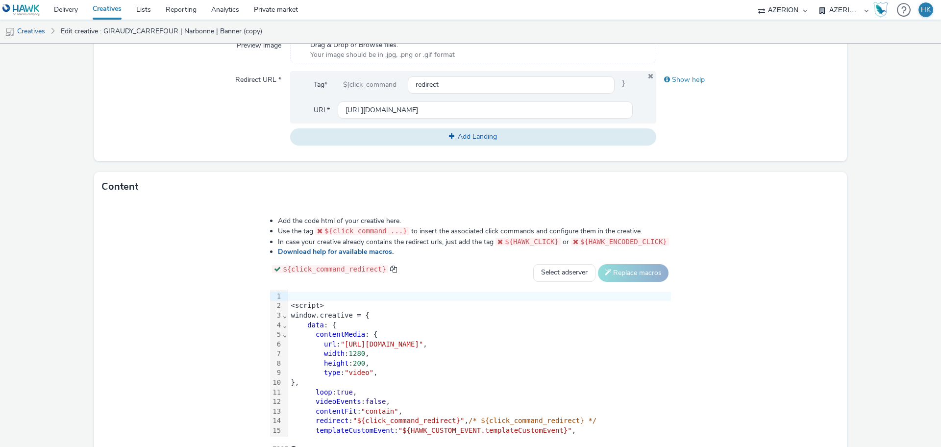
scroll to position [77, 0]
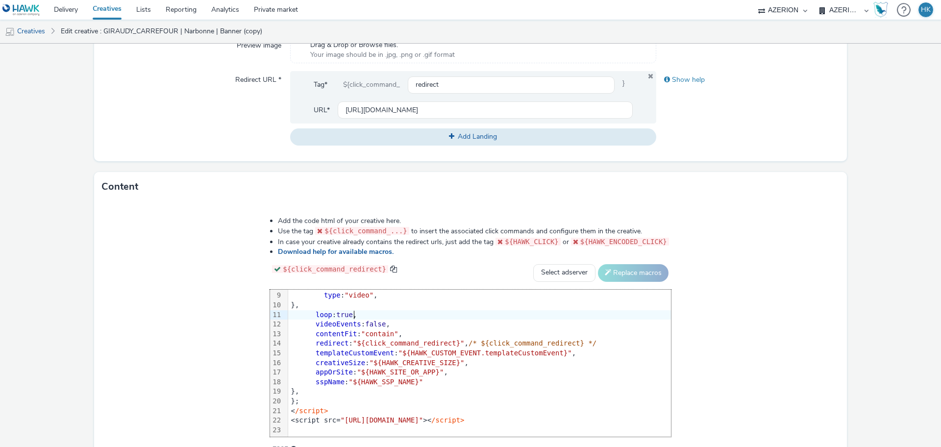
click at [470, 317] on div "loop : true ," at bounding box center [479, 315] width 383 height 10
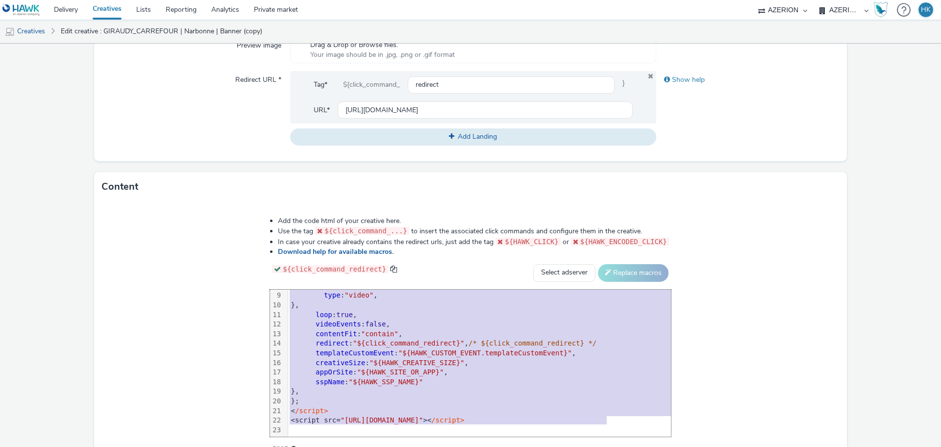
scroll to position [0, 0]
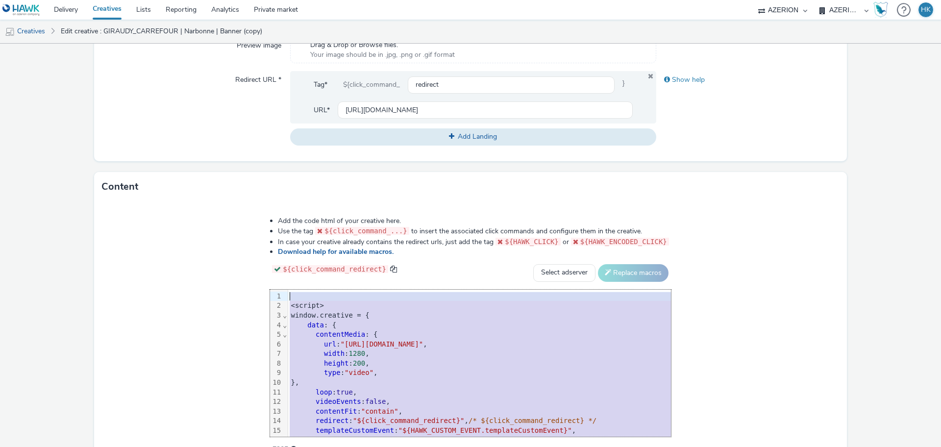
drag, startPoint x: 599, startPoint y: 418, endPoint x: 226, endPoint y: 183, distance: 440.9
click at [226, 183] on div "Content Add the code html of your creative here. Use the tag ${click_command_..…" at bounding box center [470, 319] width 752 height 294
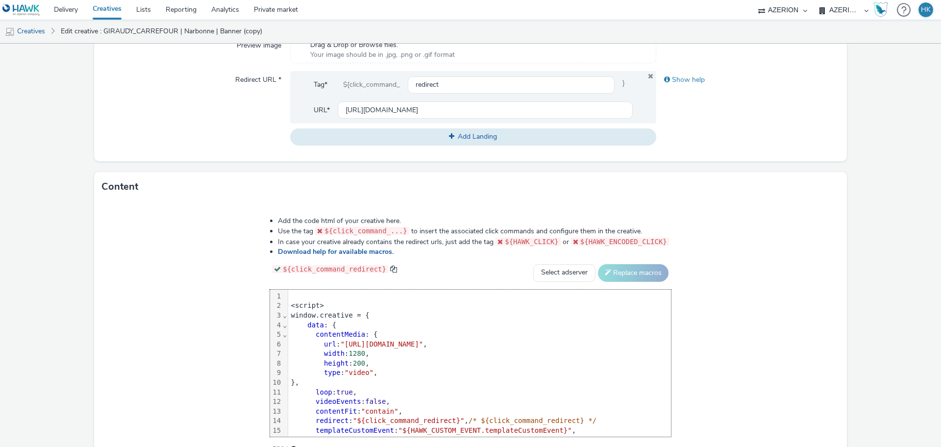
scroll to position [400, 0]
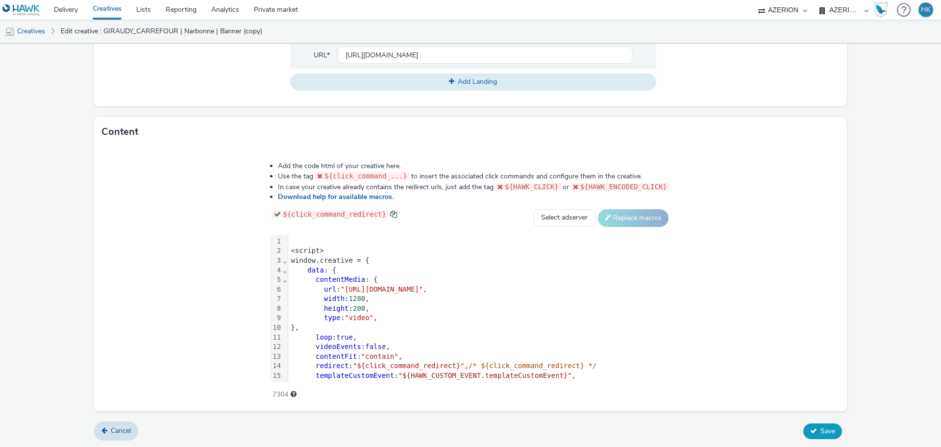
click at [805, 424] on button "Save" at bounding box center [822, 431] width 39 height 16
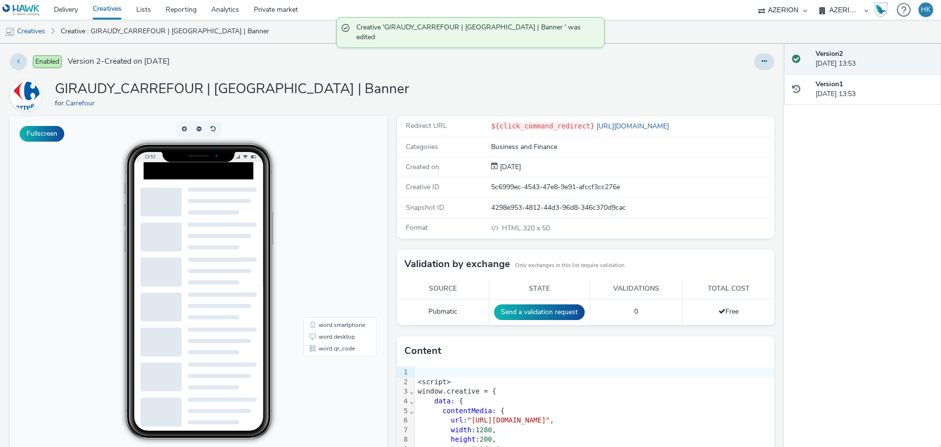
click at [105, 8] on link "Creatives" at bounding box center [107, 10] width 44 height 20
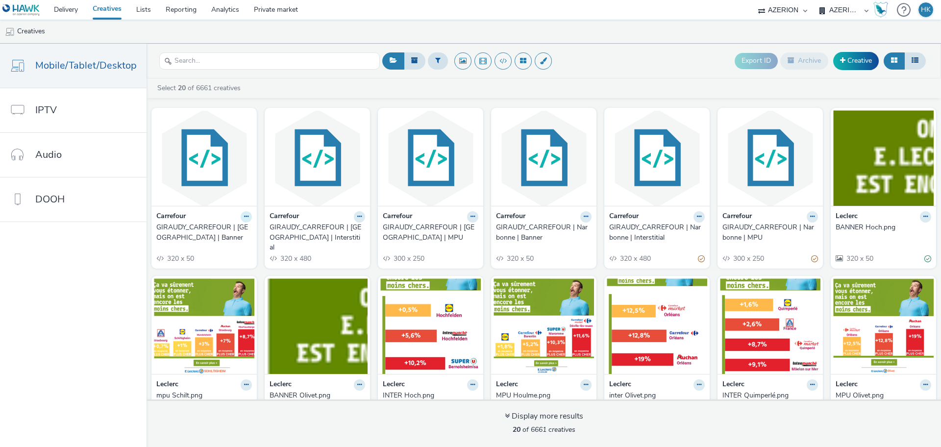
click at [244, 214] on icon at bounding box center [246, 217] width 4 height 6
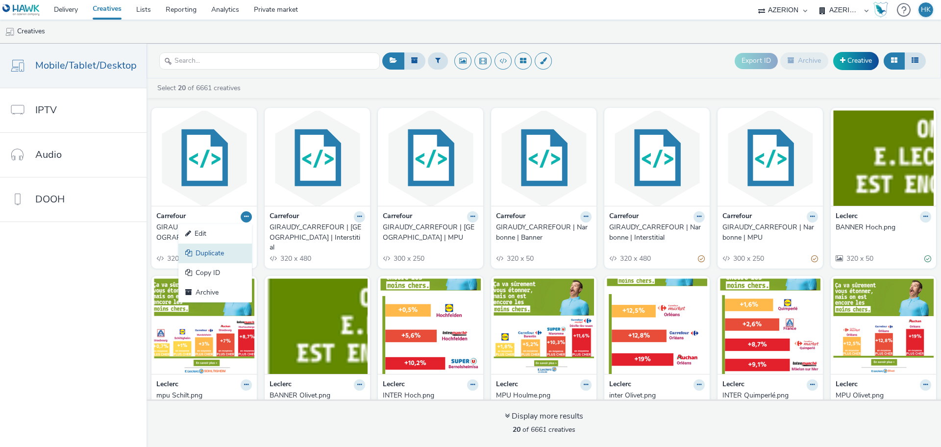
click at [227, 250] on link "Duplicate" at bounding box center [214, 253] width 73 height 20
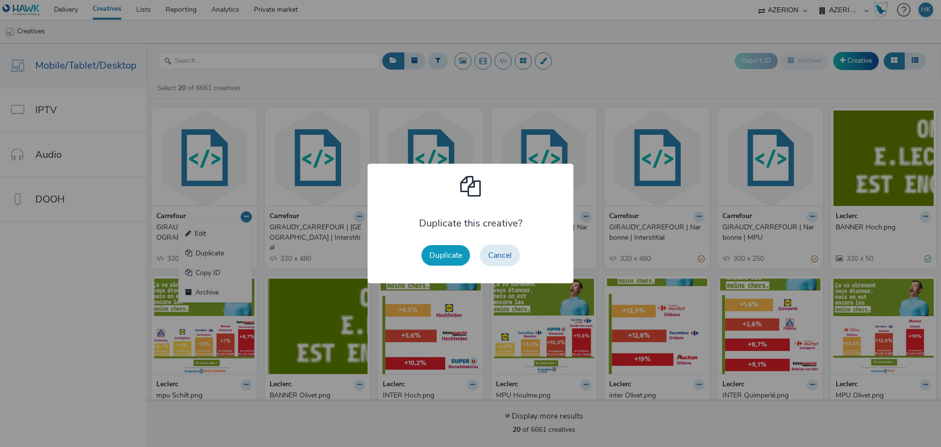
click at [447, 253] on button "Duplicate" at bounding box center [445, 255] width 48 height 21
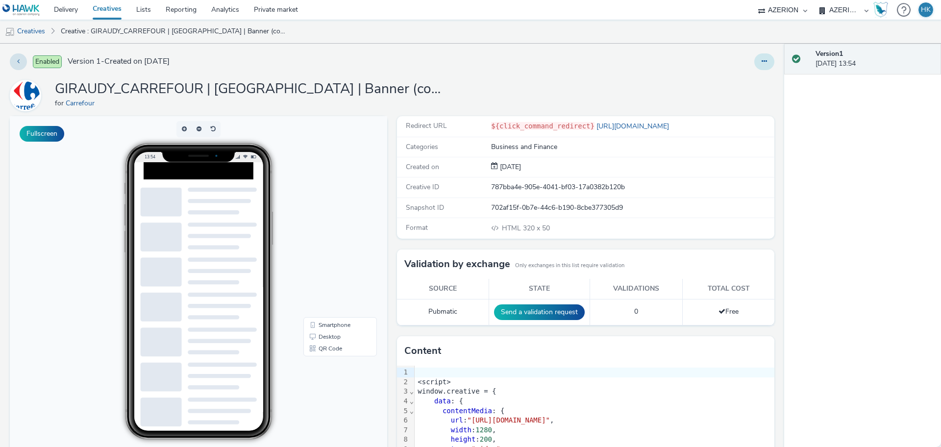
click at [754, 57] on button at bounding box center [764, 61] width 20 height 17
click at [707, 83] on icon at bounding box center [711, 80] width 9 height 7
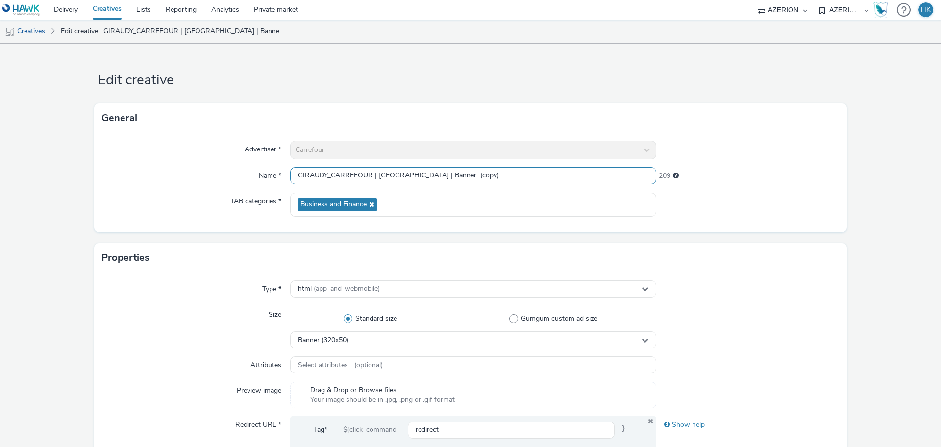
drag, startPoint x: 407, startPoint y: 173, endPoint x: 373, endPoint y: 168, distance: 34.7
click at [373, 168] on input "GIRAUDY_CARREFOUR | [GEOGRAPHIC_DATA] | Banner (copy)" at bounding box center [473, 175] width 366 height 17
paste input "[GEOGRAPHIC_DATA]"
click at [516, 171] on input "GIRAUDY_CARREFOUR | [GEOGRAPHIC_DATA] | Banner (copy)" at bounding box center [473, 175] width 366 height 17
type input "GIRAUDY_CARREFOUR | [GEOGRAPHIC_DATA] | Banner"
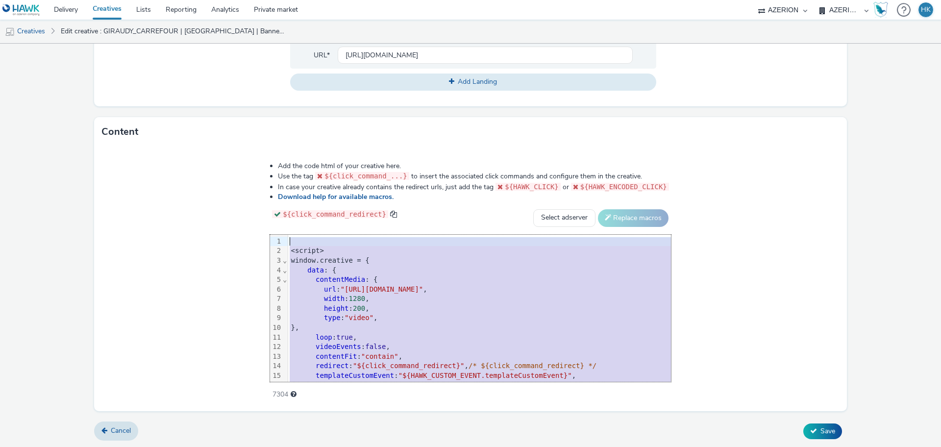
drag, startPoint x: 585, startPoint y: 367, endPoint x: 219, endPoint y: 166, distance: 417.5
click at [235, 166] on div "Add the code html of your creative here. Use the tag ${click_command_...} to in…" at bounding box center [470, 274] width 471 height 241
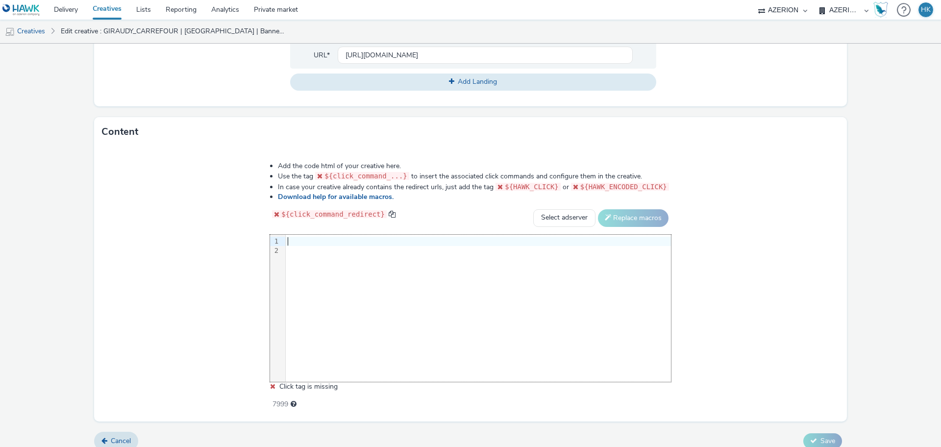
scroll to position [77, 0]
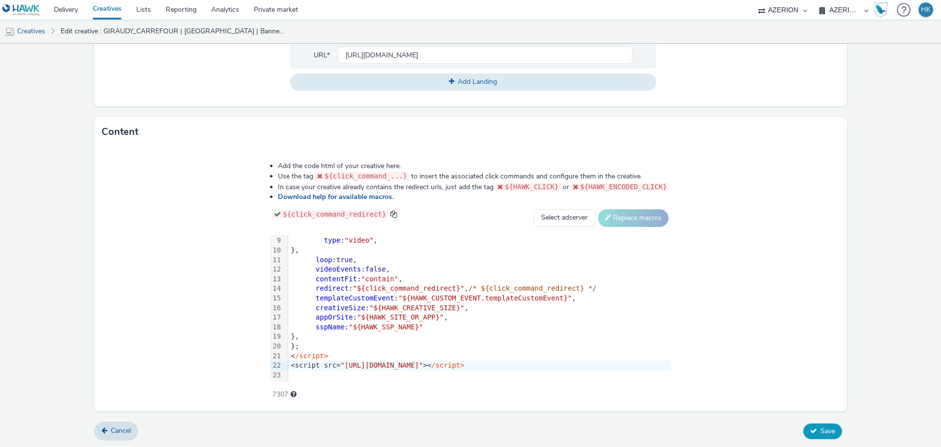
click at [810, 430] on button "Save" at bounding box center [822, 431] width 39 height 16
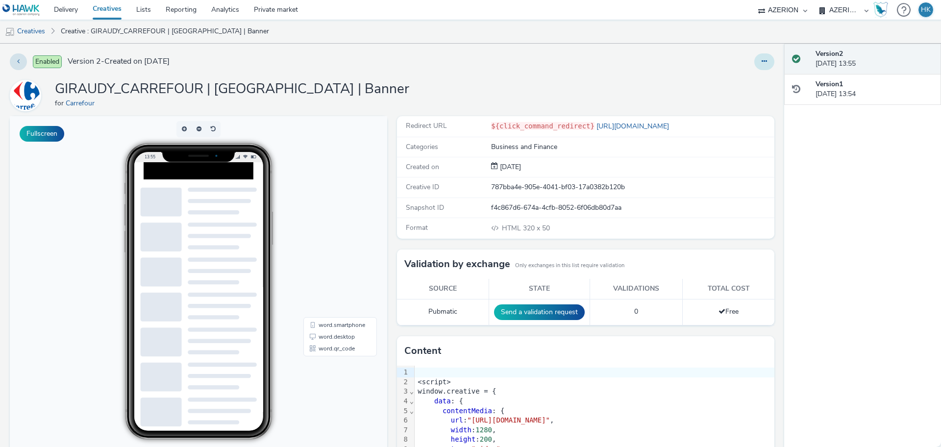
click at [758, 54] on button at bounding box center [764, 61] width 20 height 17
click at [745, 95] on link "Duplicate" at bounding box center [737, 101] width 73 height 20
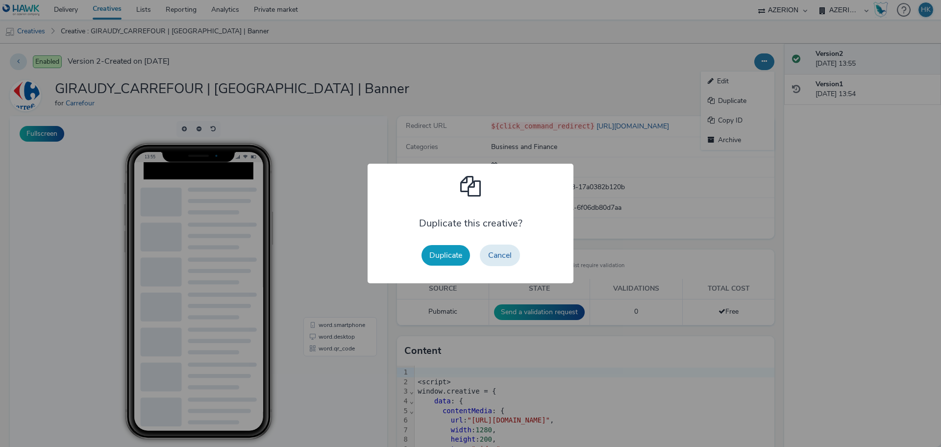
click at [431, 253] on button "Duplicate" at bounding box center [445, 255] width 48 height 21
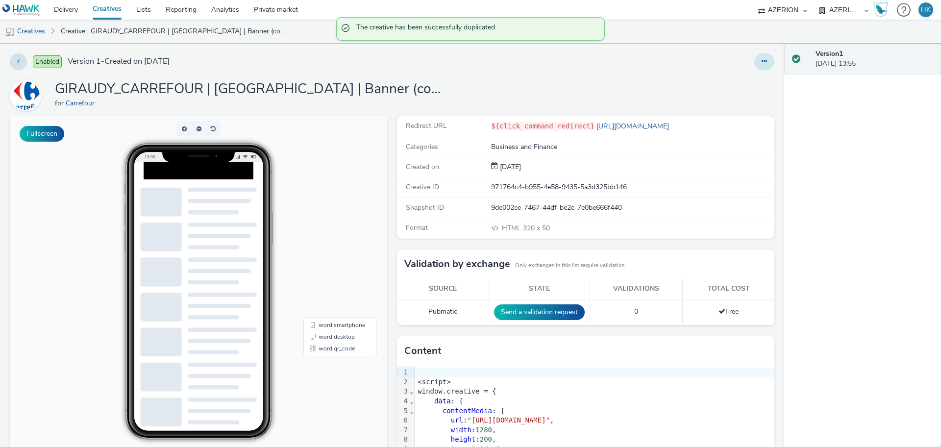
click at [758, 62] on button at bounding box center [764, 61] width 20 height 17
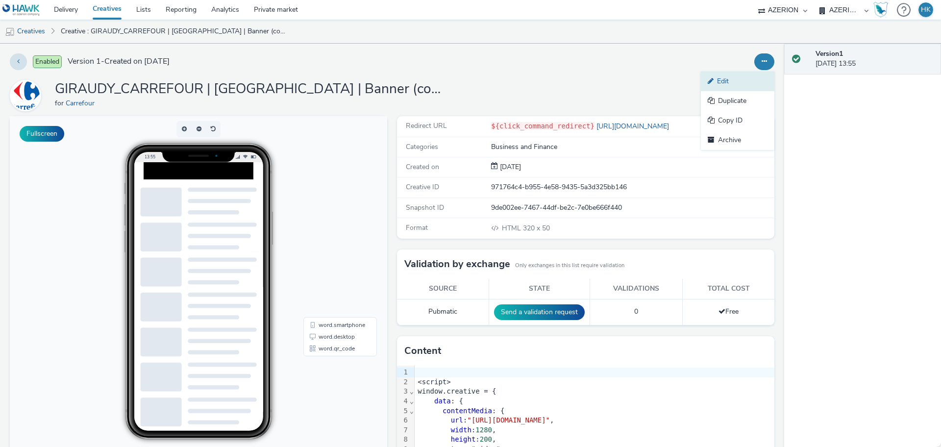
click at [729, 78] on link "Edit" at bounding box center [737, 82] width 73 height 20
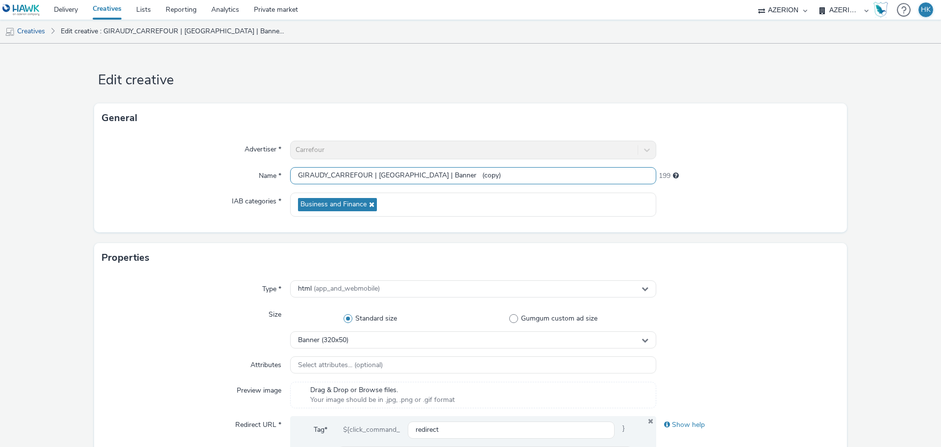
drag, startPoint x: 511, startPoint y: 177, endPoint x: 458, endPoint y: 168, distance: 53.7
click at [458, 168] on input "GIRAUDY_CARREFOUR | [GEOGRAPHIC_DATA] | Banner (copy)" at bounding box center [473, 175] width 366 height 17
type input "GIRAUDY_CARREFOUR | [GEOGRAPHIC_DATA] | MPU"
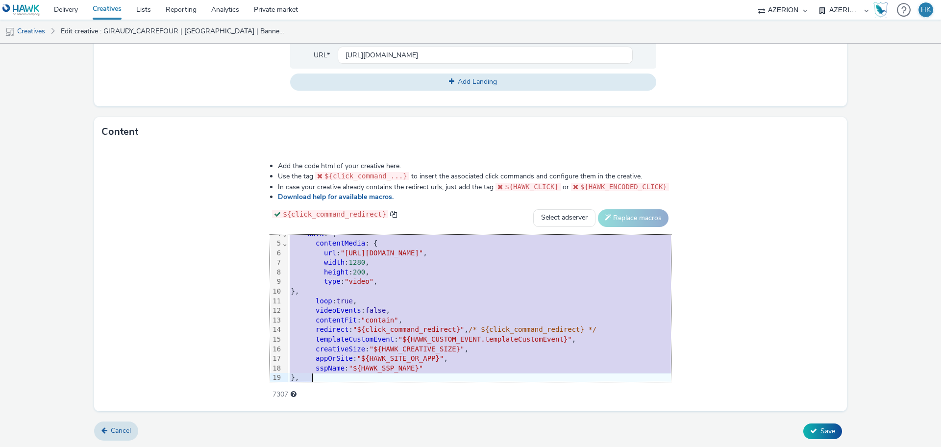
scroll to position [78, 0]
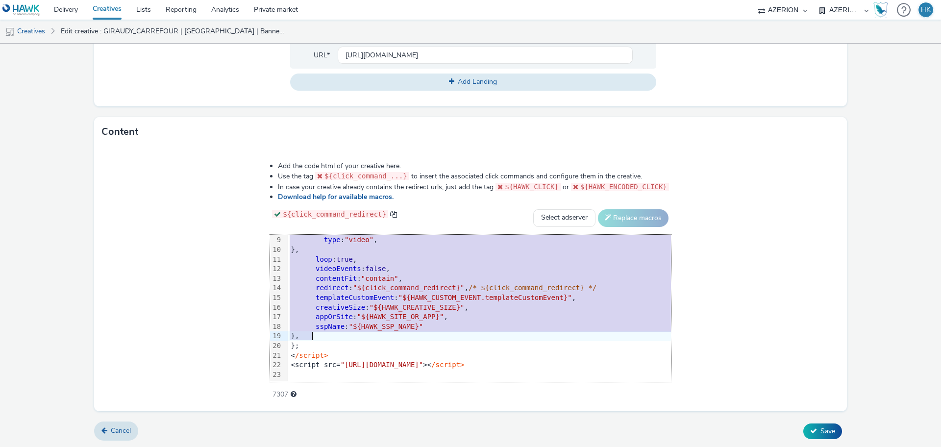
drag, startPoint x: 267, startPoint y: 240, endPoint x: 634, endPoint y: 411, distance: 405.5
click at [634, 411] on form "Edit creative General Advertiser * Carrefour Name * GIRAUDY_CARREFOUR | [GEOGRA…" at bounding box center [470, 46] width 941 height 804
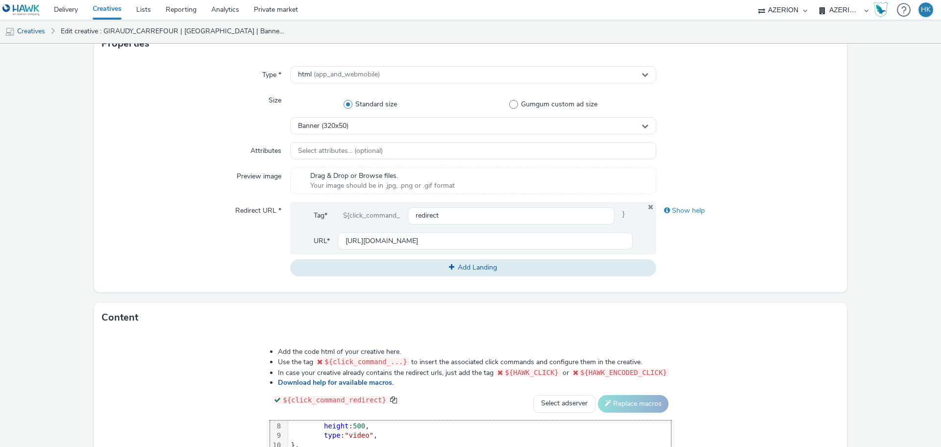
scroll to position [208, 0]
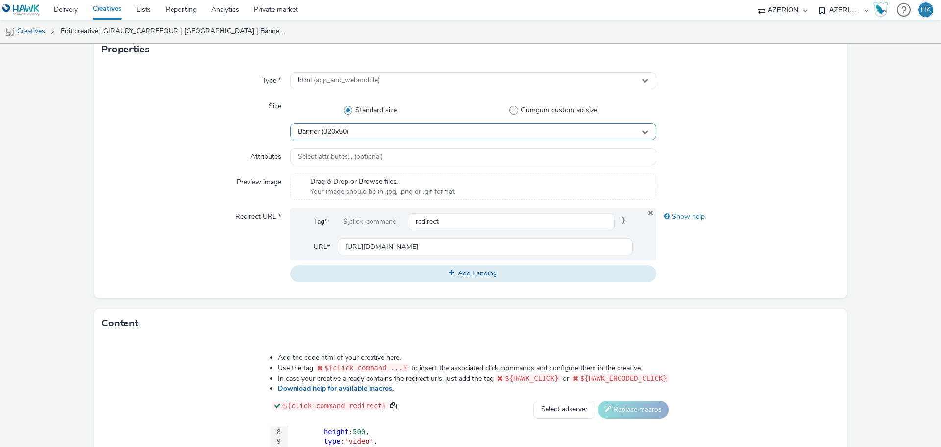
click at [485, 131] on div "Banner (320x50)" at bounding box center [473, 131] width 366 height 17
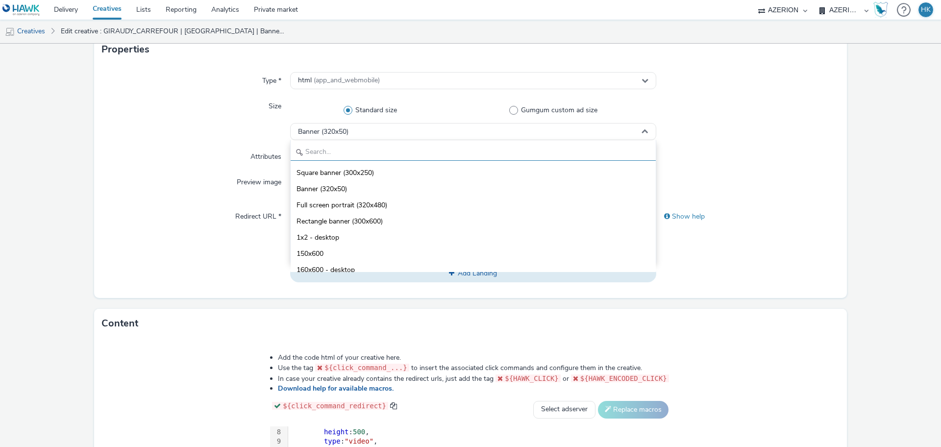
click at [472, 148] on input "text" at bounding box center [473, 152] width 365 height 17
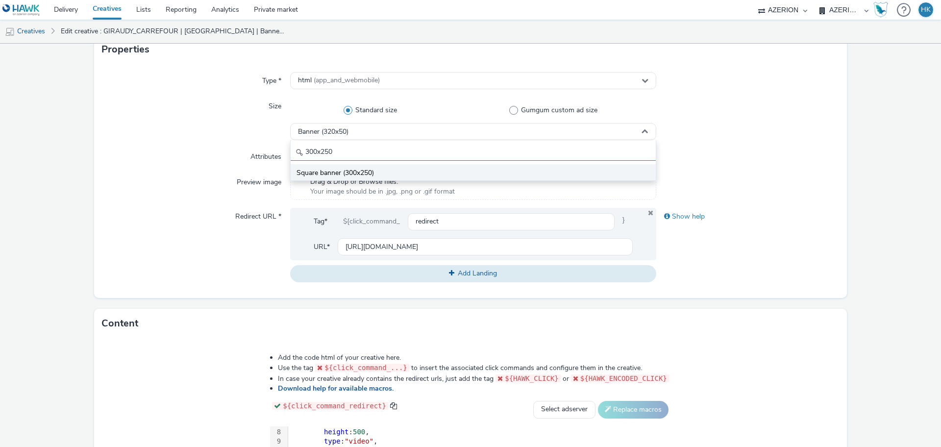
type input "300x250"
click at [478, 174] on li "Square banner (300x250)" at bounding box center [473, 172] width 365 height 16
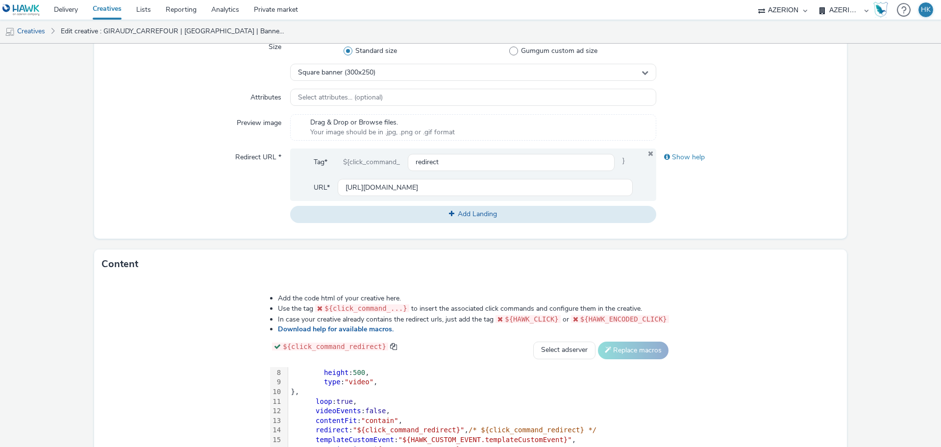
scroll to position [400, 0]
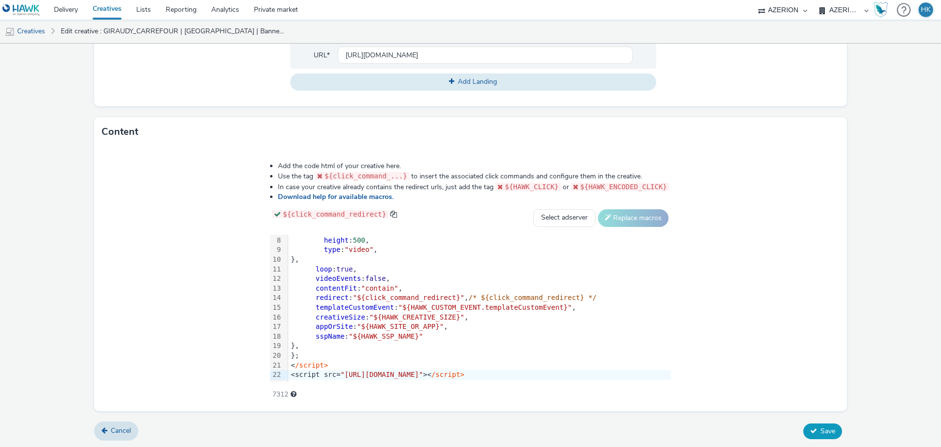
click at [820, 432] on span "Save" at bounding box center [827, 430] width 15 height 9
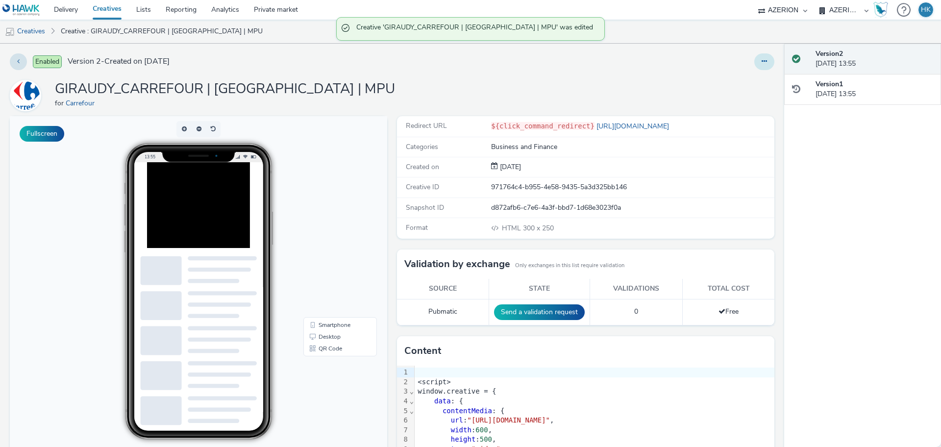
click at [761, 61] on icon at bounding box center [763, 61] width 5 height 7
click at [738, 95] on link "Duplicate" at bounding box center [737, 101] width 73 height 20
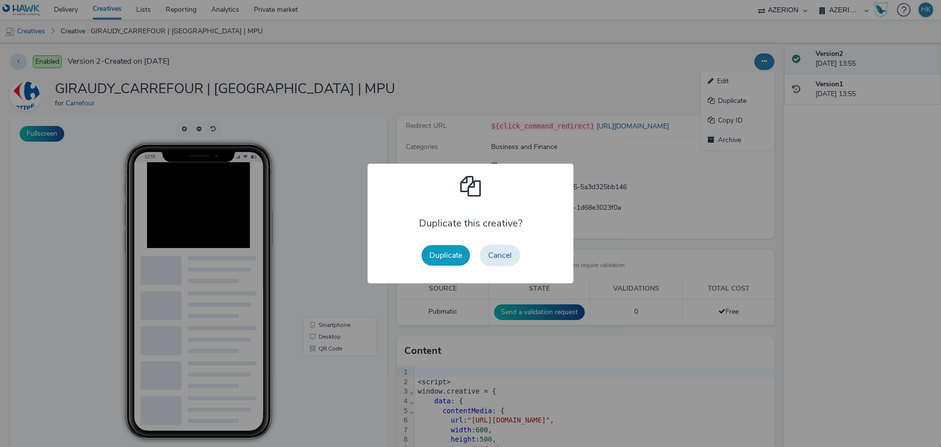
click at [441, 264] on button "Duplicate" at bounding box center [445, 255] width 48 height 21
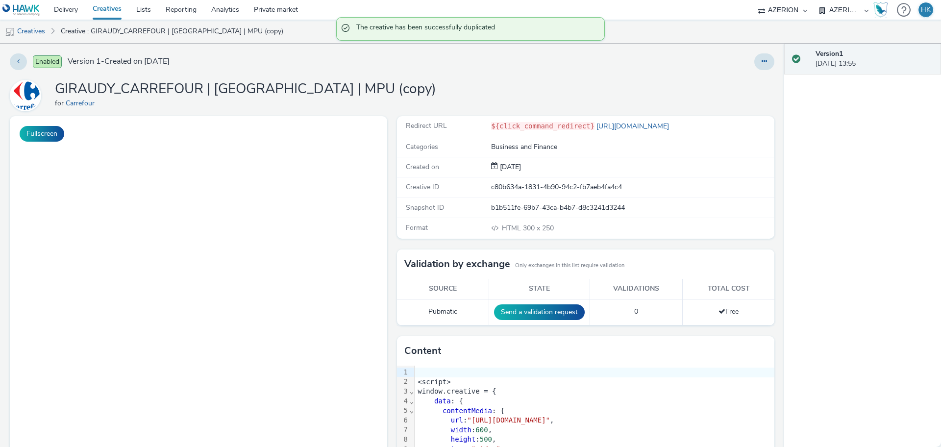
select select "79162ed7-0017-4339-93b0-3399b708648f"
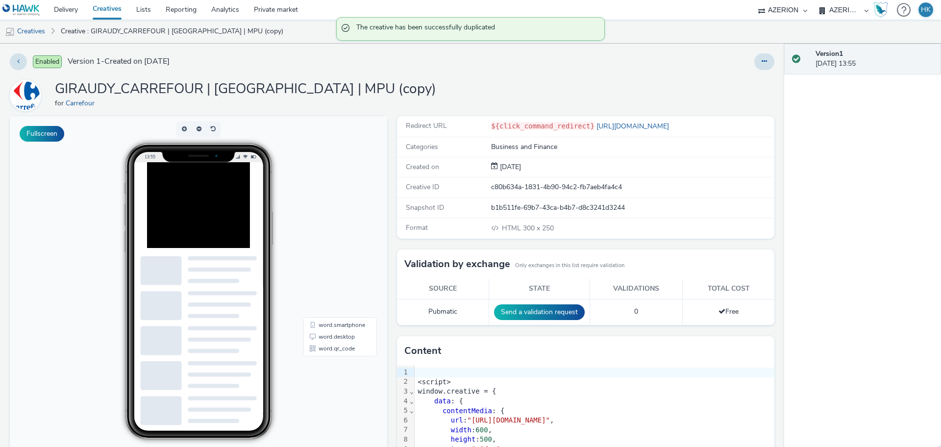
click at [752, 72] on div "Enabled Version 1 - Created on [DATE] GIRAUDY_CARREFOUR | PORTET SUR GARONNE | …" at bounding box center [392, 245] width 784 height 403
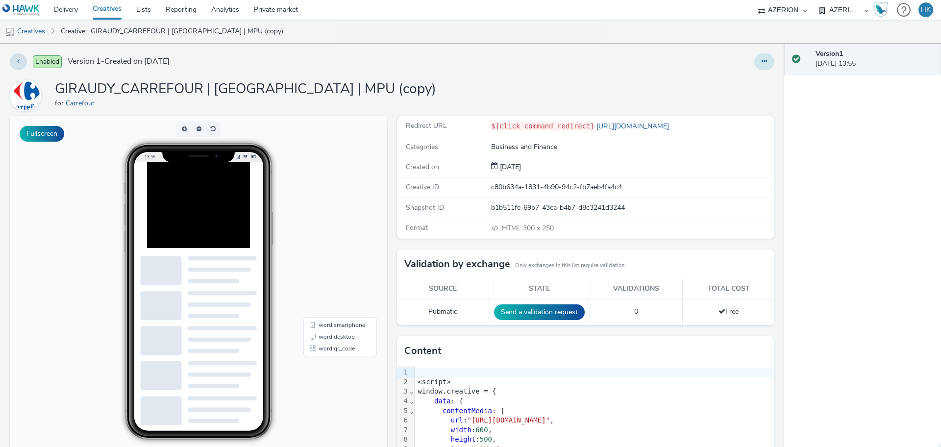
click at [754, 68] on button at bounding box center [764, 61] width 20 height 17
click at [727, 78] on link "Edit" at bounding box center [737, 82] width 73 height 20
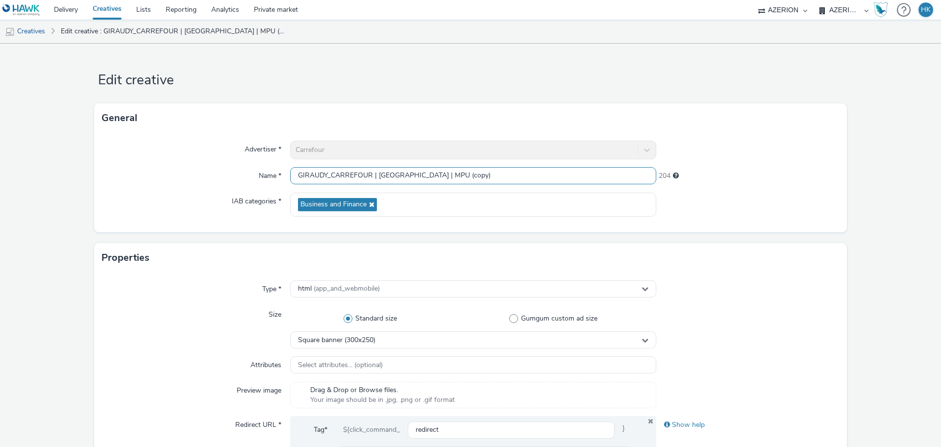
drag, startPoint x: 508, startPoint y: 168, endPoint x: 458, endPoint y: 172, distance: 50.6
click at [458, 172] on input "GIRAUDY_CARREFOUR | [GEOGRAPHIC_DATA] | MPU (copy)" at bounding box center [473, 175] width 366 height 17
type input "GIRAUDY_CARREFOUR | PORTET SUR GARONNE | Interstitial"
click at [455, 345] on div "Square banner (300x250)" at bounding box center [473, 339] width 366 height 17
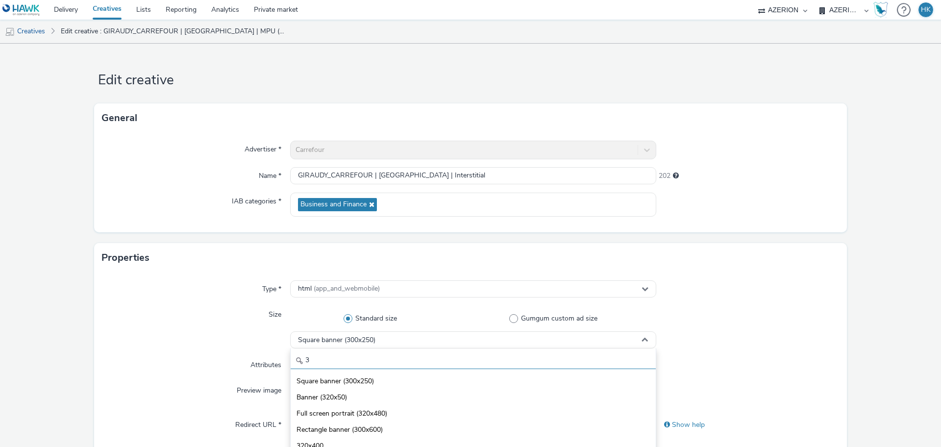
click at [451, 361] on input "3" at bounding box center [473, 360] width 365 height 17
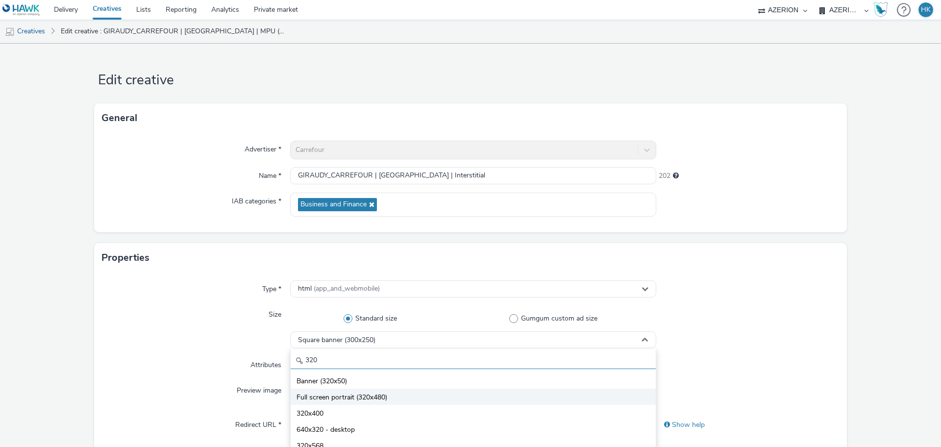
type input "320"
click at [441, 390] on li "Full screen portrait (320x480)" at bounding box center [473, 396] width 365 height 16
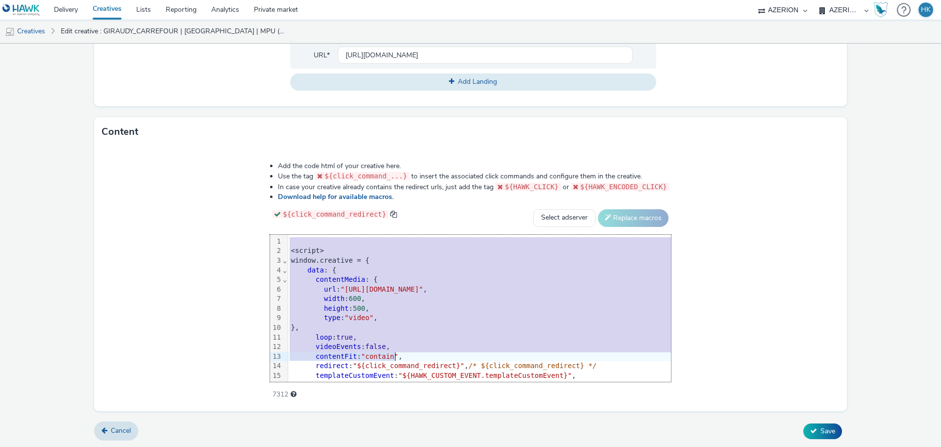
scroll to position [68, 0]
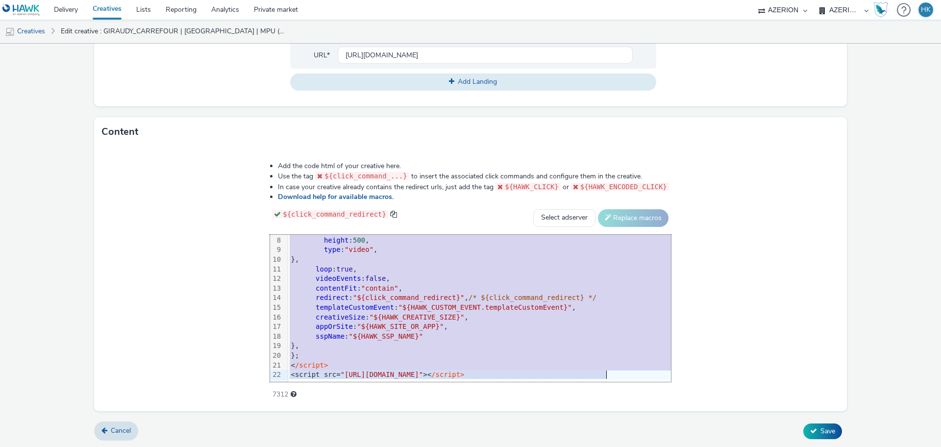
drag, startPoint x: 275, startPoint y: 240, endPoint x: 665, endPoint y: 462, distance: 448.3
click at [665, 446] on html "Delivery Creatives Lists Reporting Analytics Private market AZERION Hawk AZERIO…" at bounding box center [470, 223] width 941 height 447
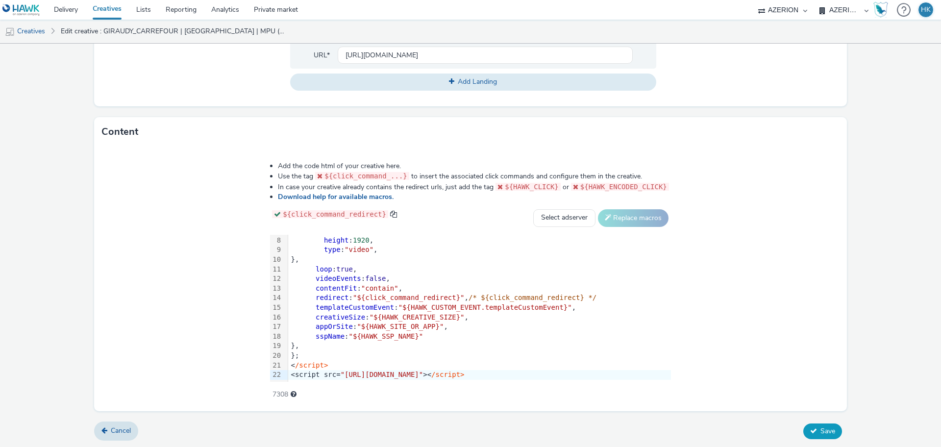
click at [824, 427] on span "Save" at bounding box center [827, 430] width 15 height 9
